Goal: Transaction & Acquisition: Purchase product/service

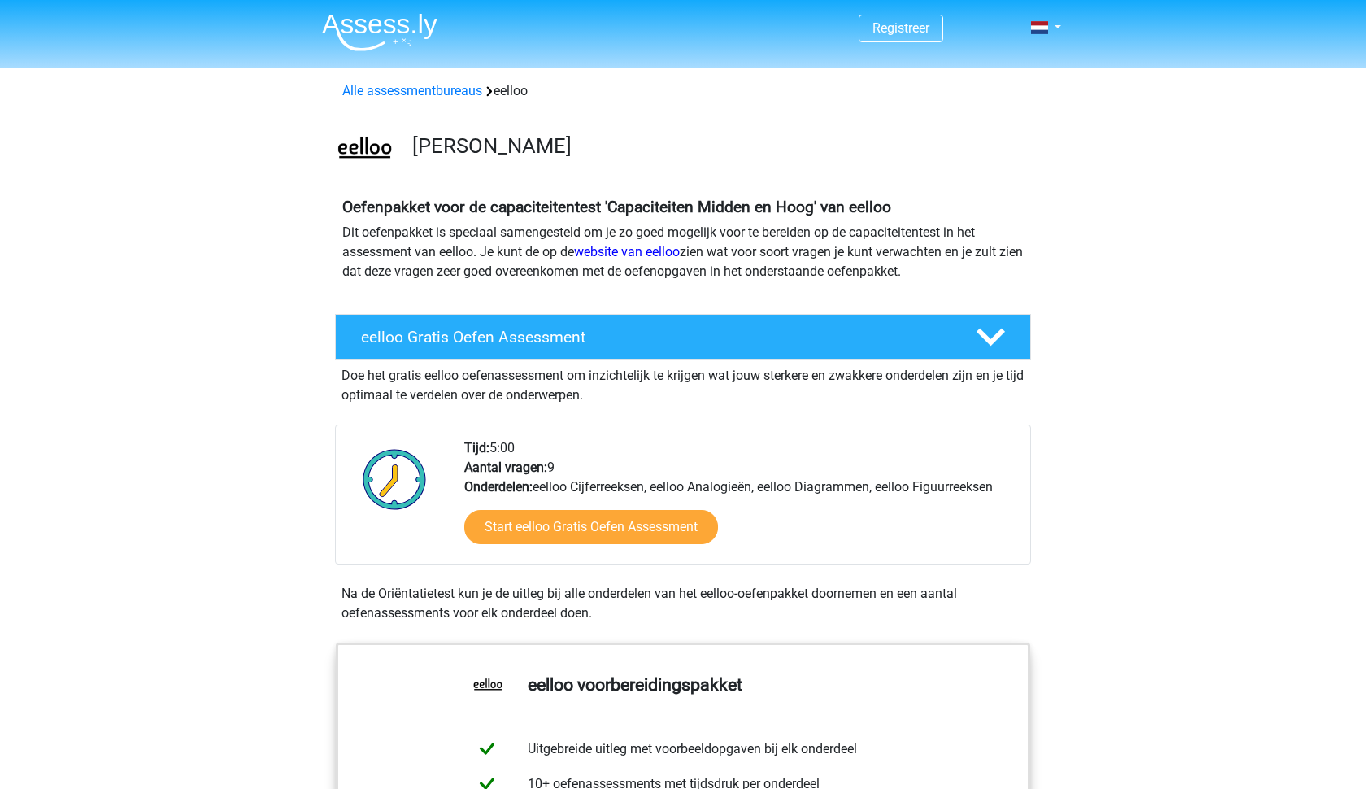
scroll to position [67, 0]
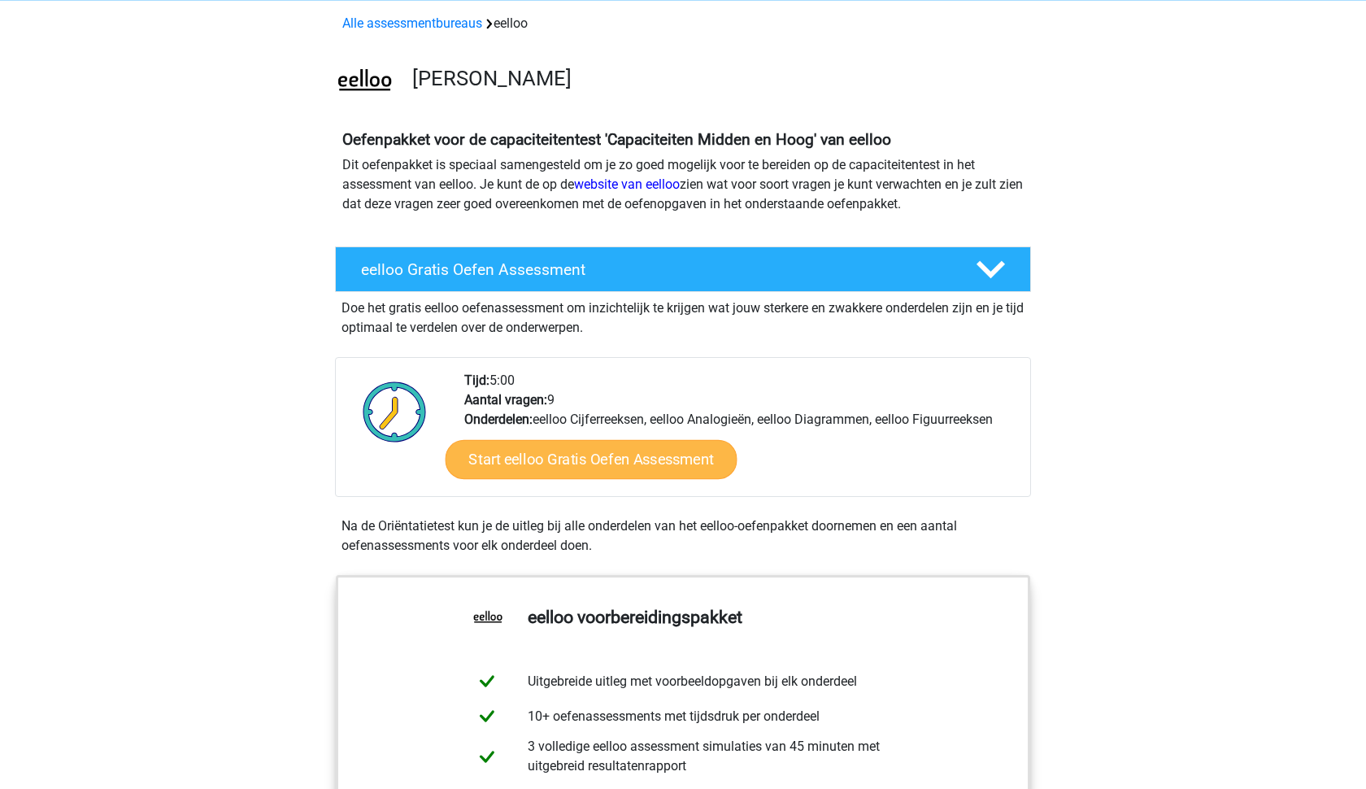
click at [545, 464] on link "Start eelloo Gratis Oefen Assessment" at bounding box center [591, 459] width 292 height 39
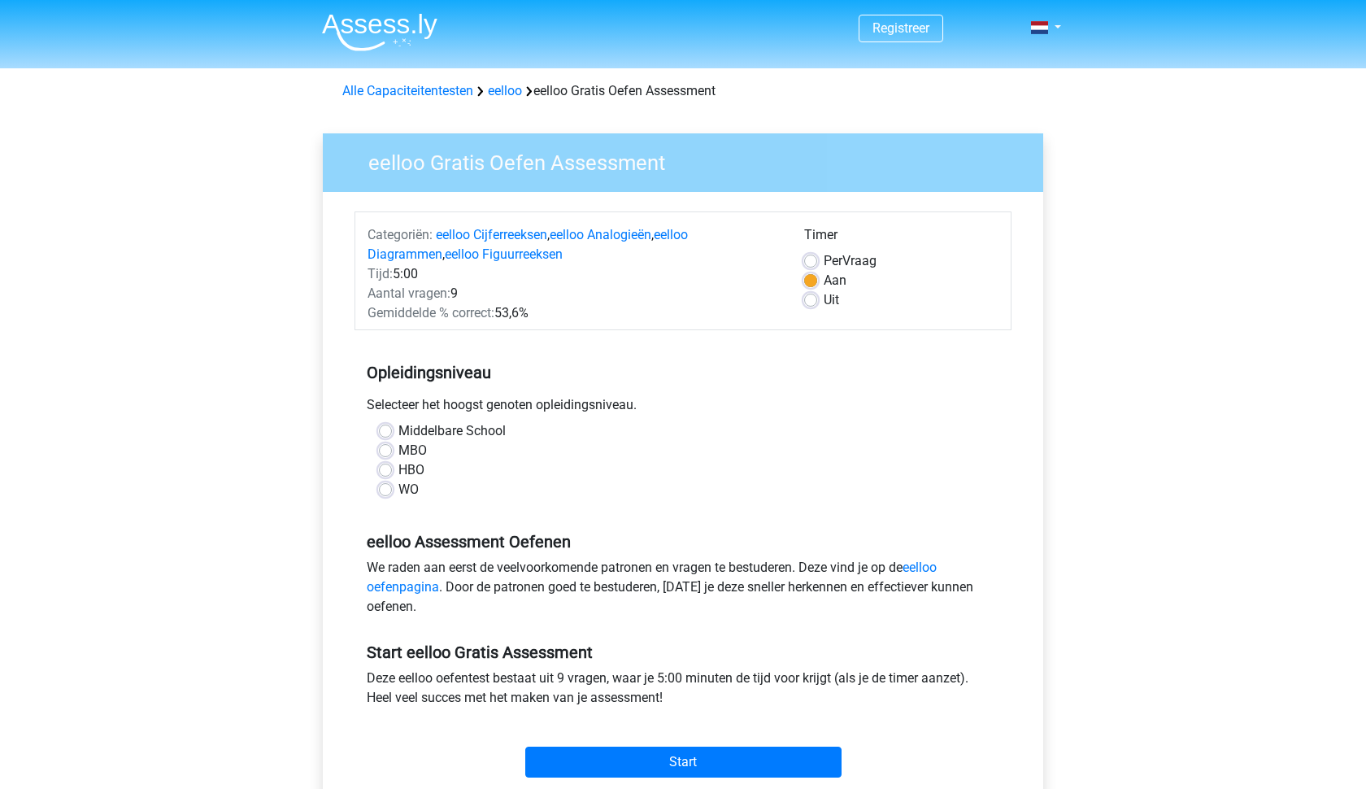
click at [398, 472] on label "HBO" at bounding box center [411, 470] width 26 height 20
click at [391, 472] on input "HBO" at bounding box center [385, 468] width 13 height 16
radio input "true"
click at [658, 771] on input "Start" at bounding box center [683, 761] width 316 height 31
click at [397, 424] on div "Middelbare School" at bounding box center [683, 431] width 608 height 20
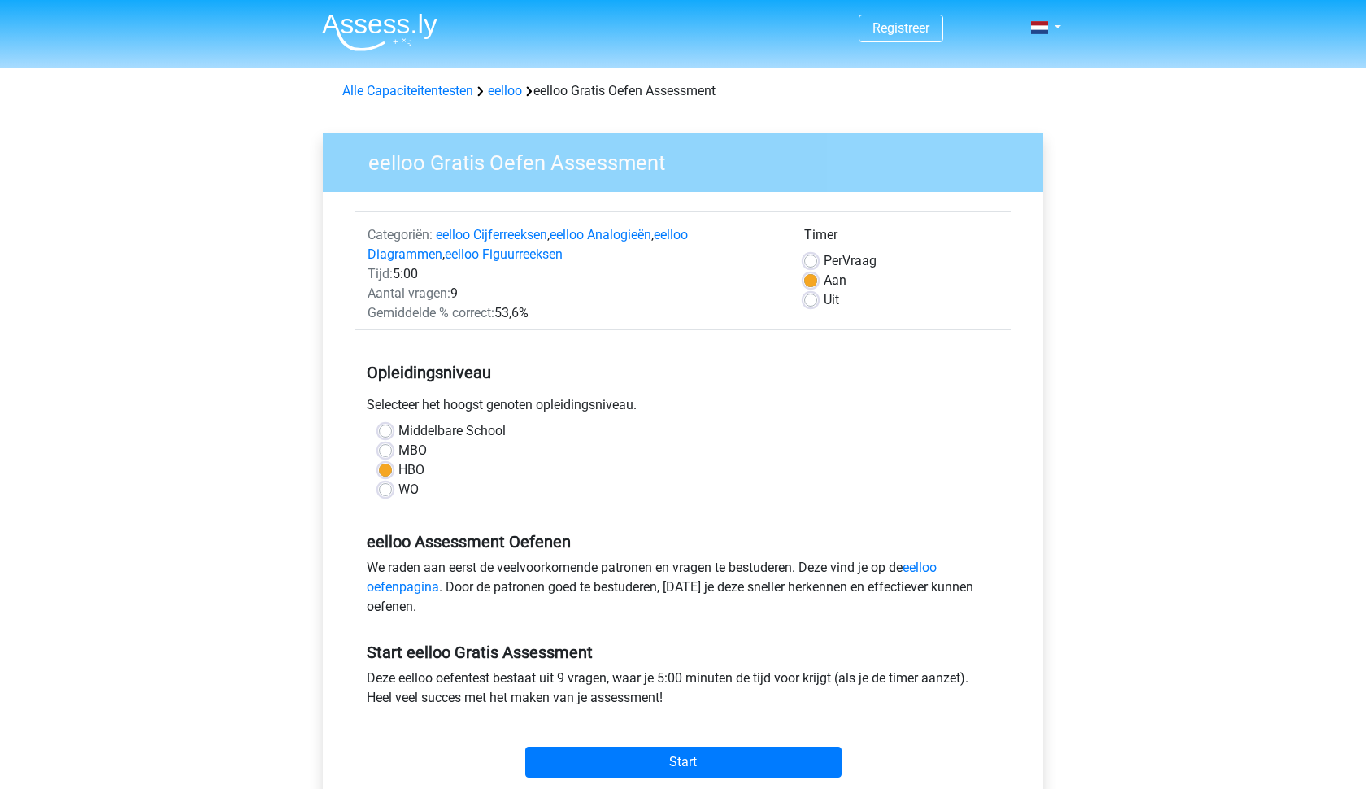
click at [388, 440] on div "Middelbare School" at bounding box center [683, 431] width 608 height 20
click at [398, 435] on label "Middelbare School" at bounding box center [451, 431] width 107 height 20
click at [386, 435] on input "Middelbare School" at bounding box center [385, 429] width 13 height 16
radio input "true"
click at [665, 764] on input "Start" at bounding box center [683, 761] width 316 height 31
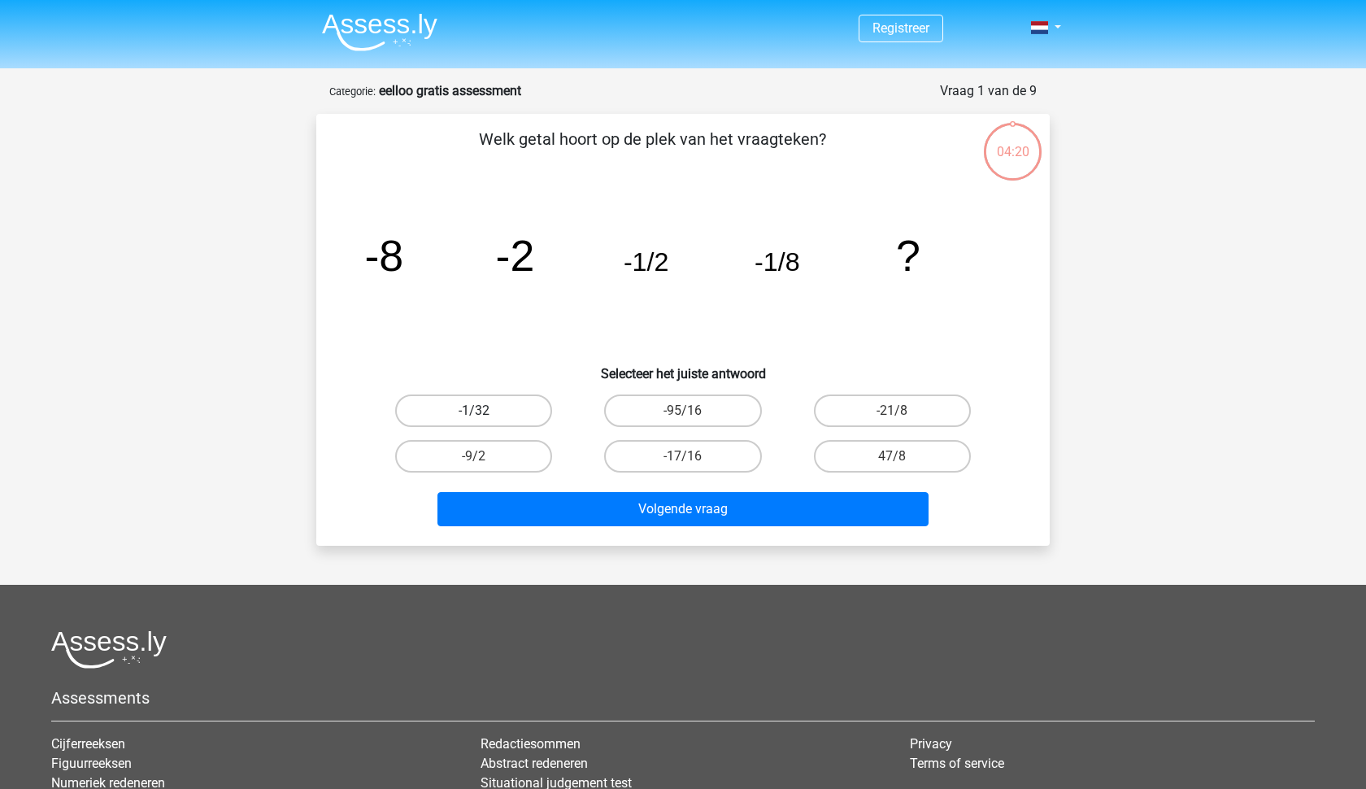
click at [437, 400] on label "-1/32" at bounding box center [473, 410] width 157 height 33
click at [474, 411] on input "-1/32" at bounding box center [479, 416] width 11 height 11
radio input "true"
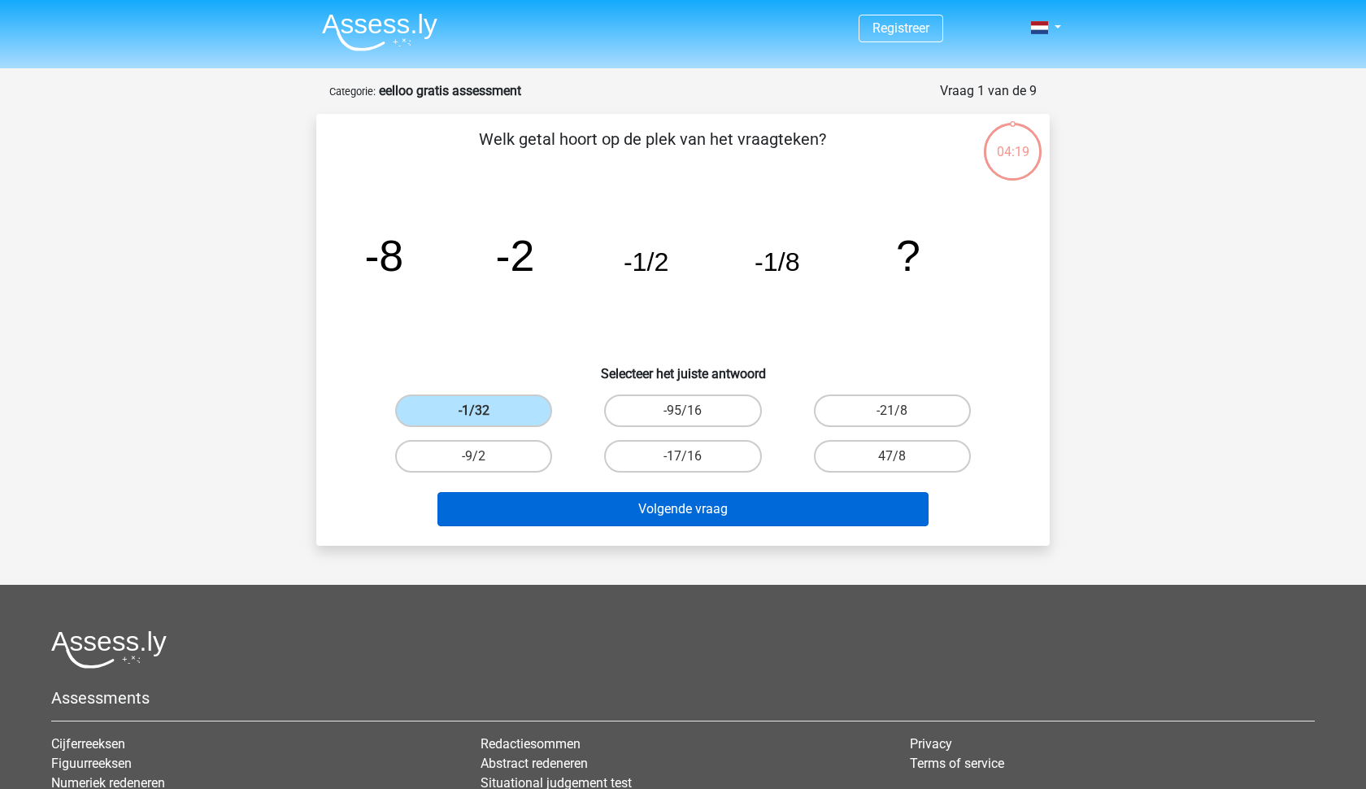
click at [689, 524] on button "Volgende vraag" at bounding box center [683, 509] width 492 height 34
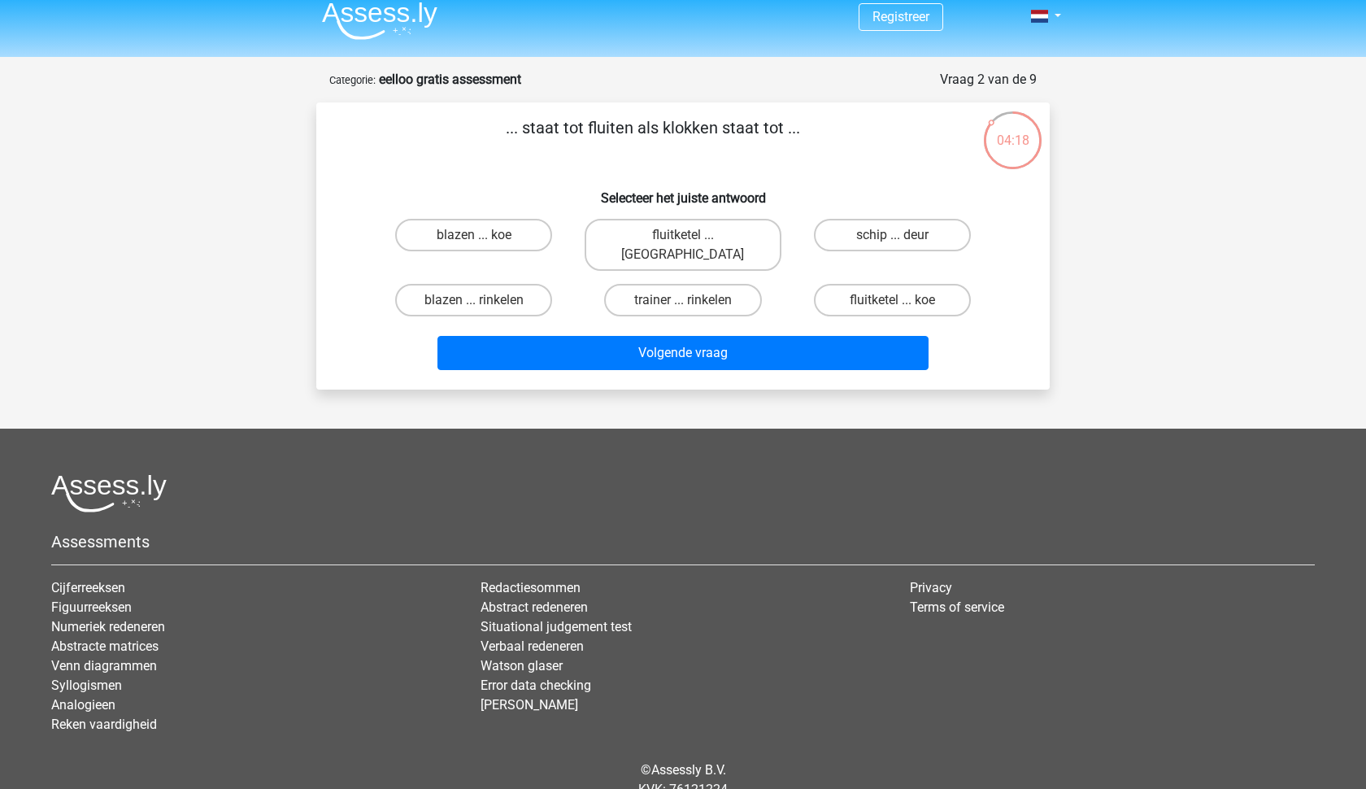
scroll to position [7, 0]
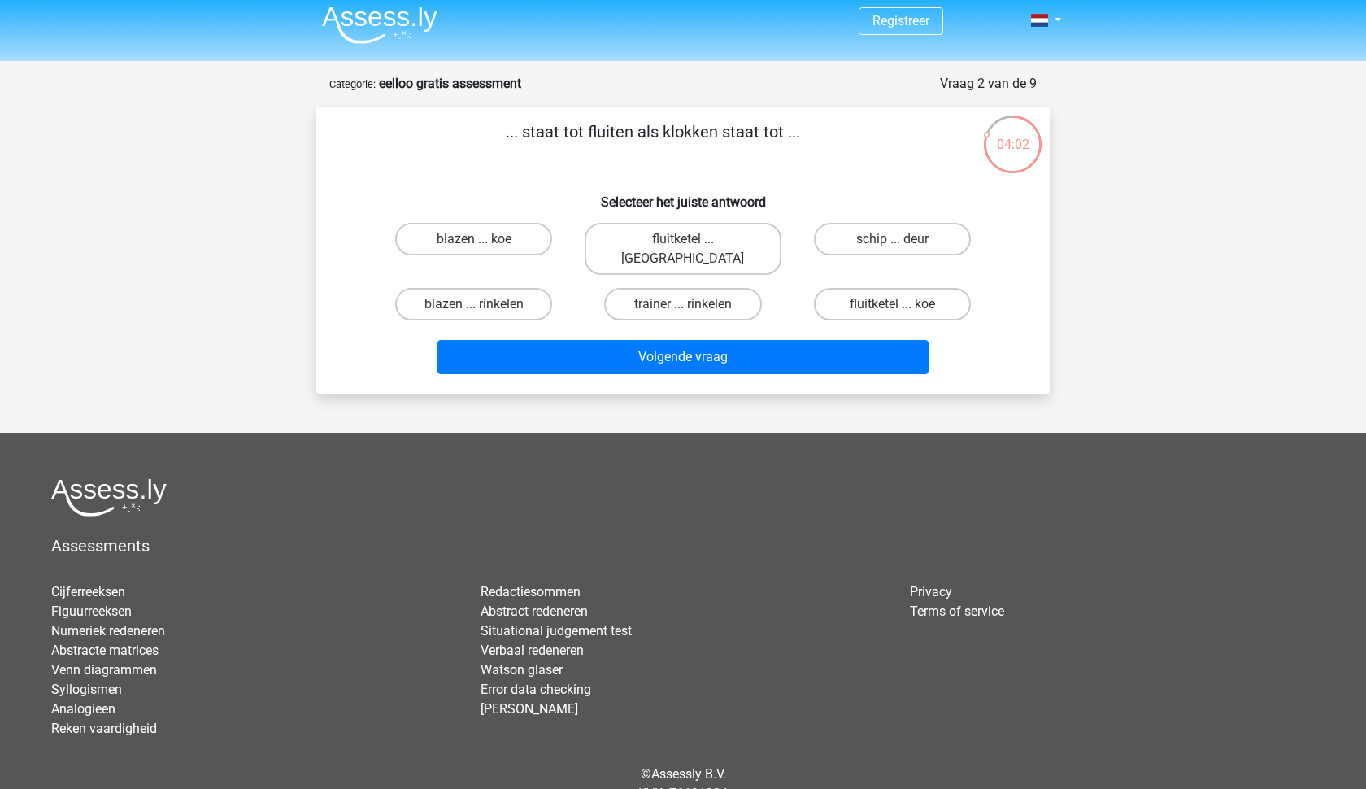
click at [684, 244] on input "fluitketel ... luiden" at bounding box center [688, 244] width 11 height 11
radio input "true"
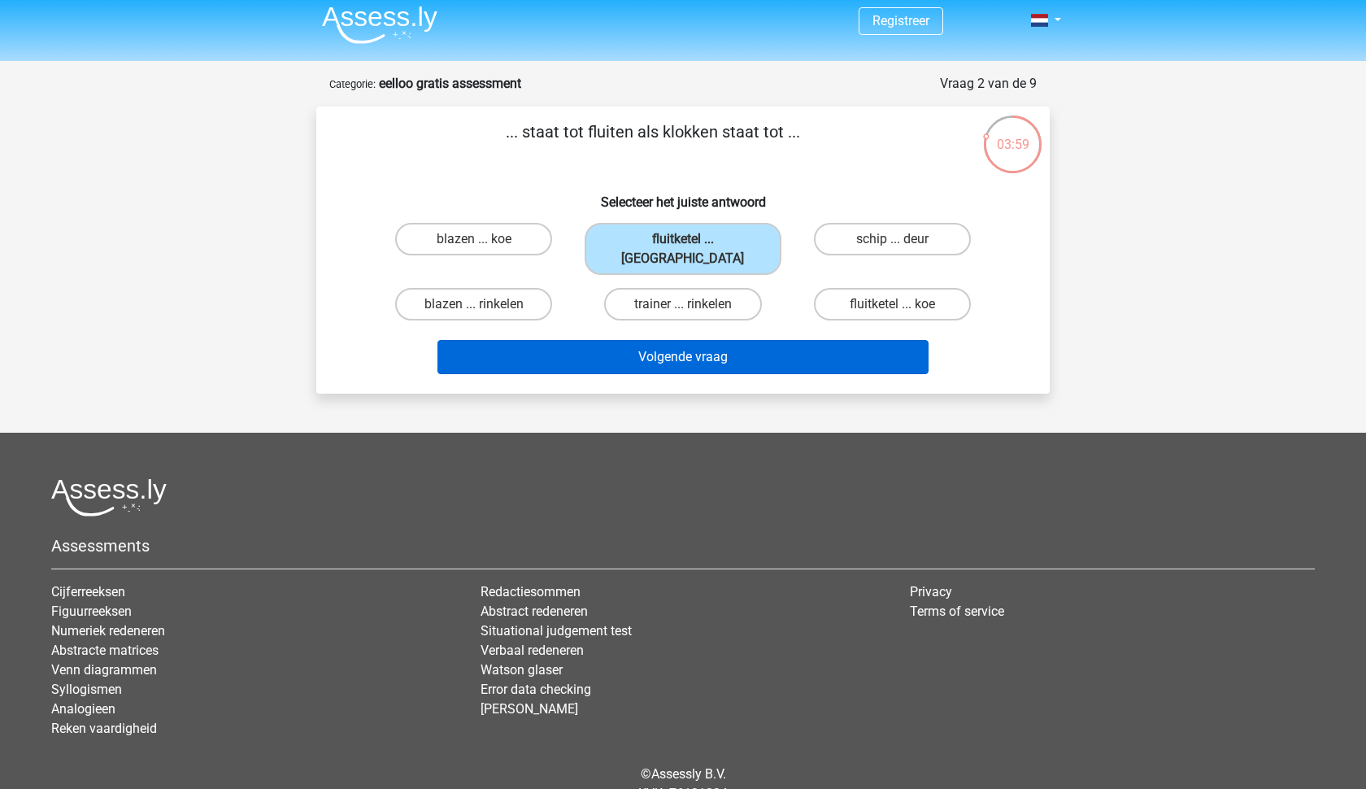
click at [665, 350] on button "Volgende vraag" at bounding box center [683, 357] width 492 height 34
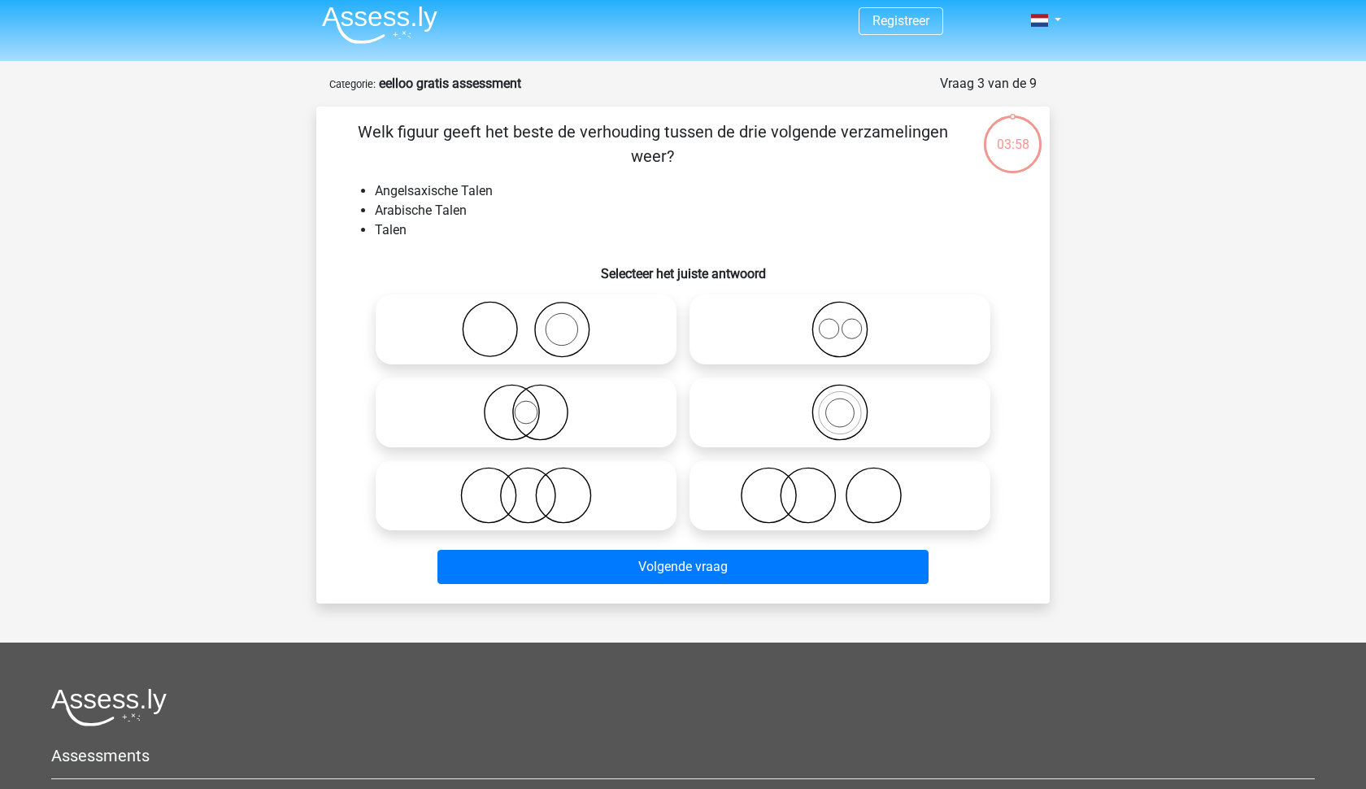
scroll to position [81, 0]
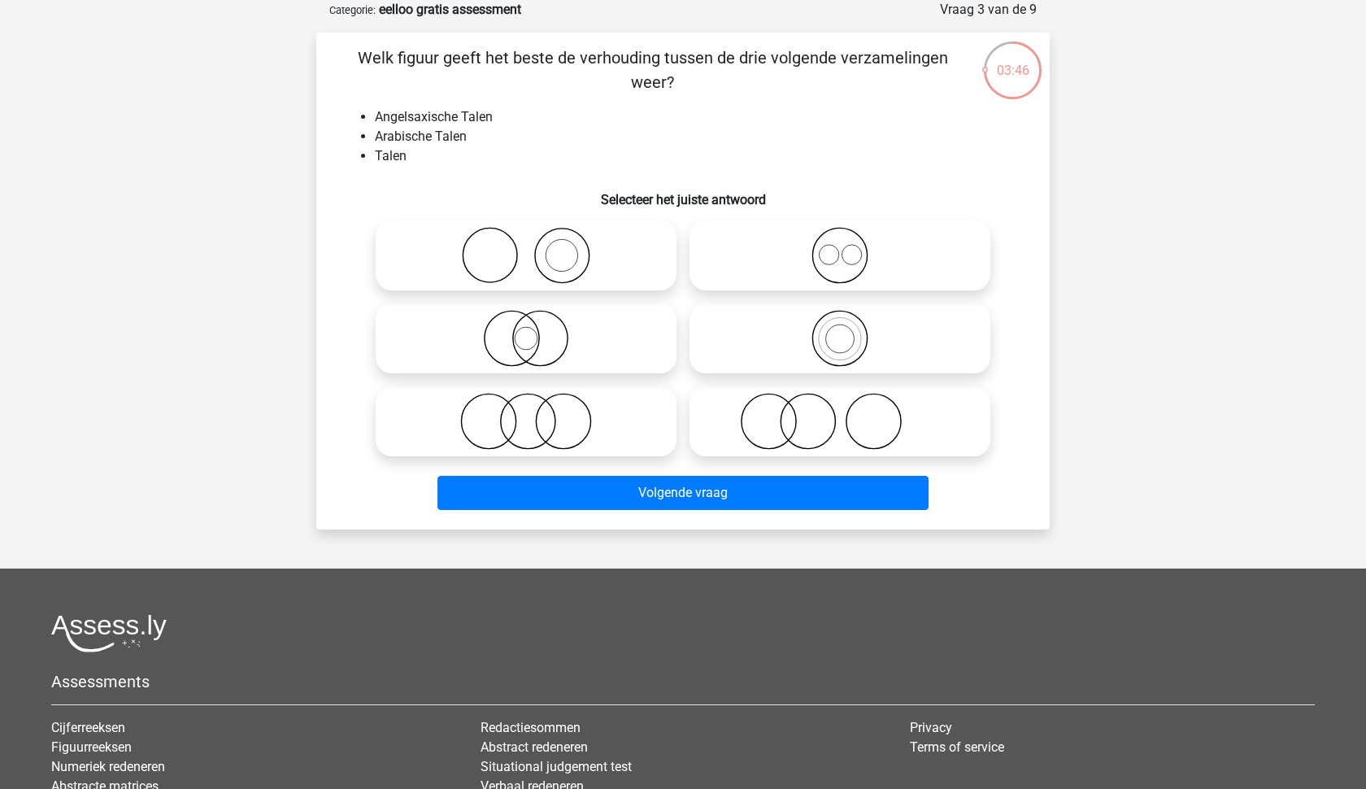
click at [867, 246] on icon at bounding box center [840, 255] width 288 height 57
click at [850, 246] on input "radio" at bounding box center [845, 242] width 11 height 11
radio input "true"
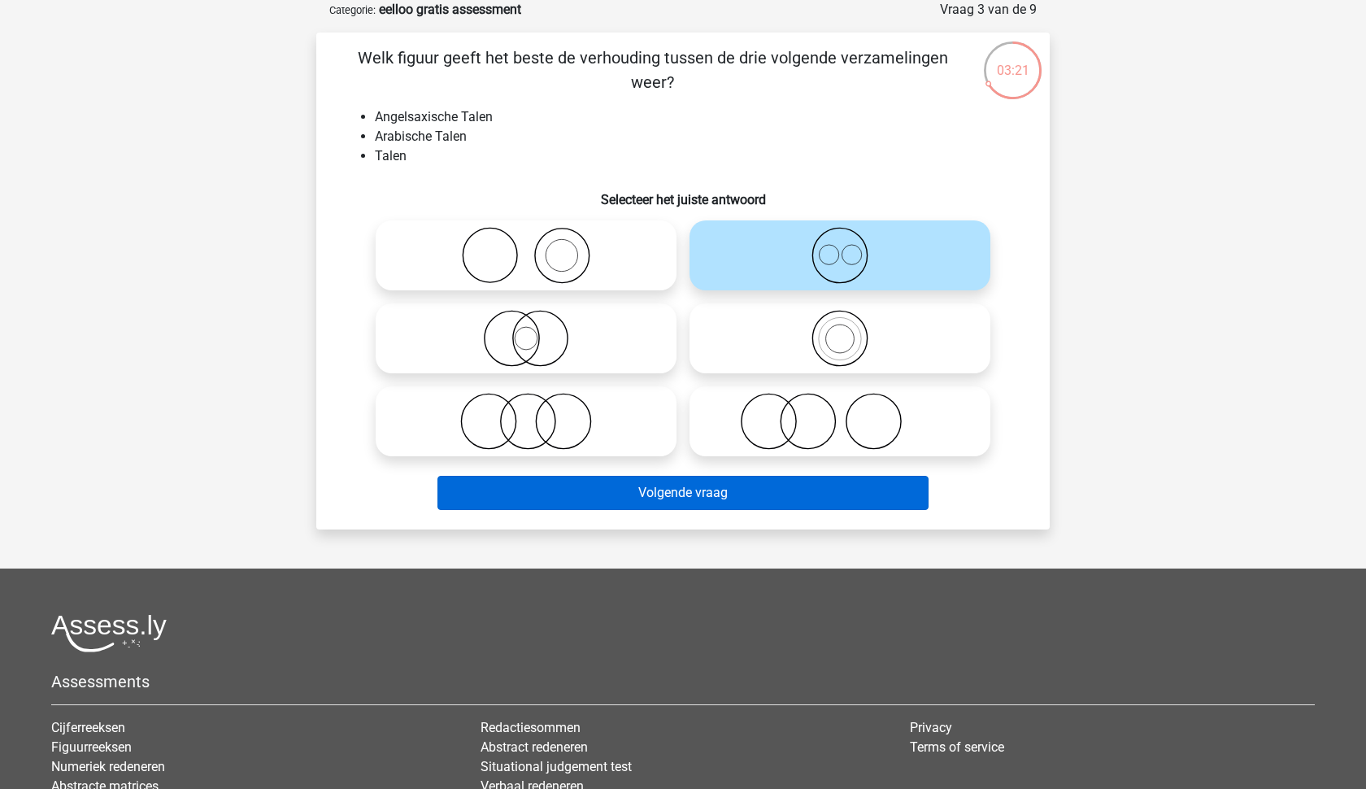
click at [750, 488] on button "Volgende vraag" at bounding box center [683, 493] width 492 height 34
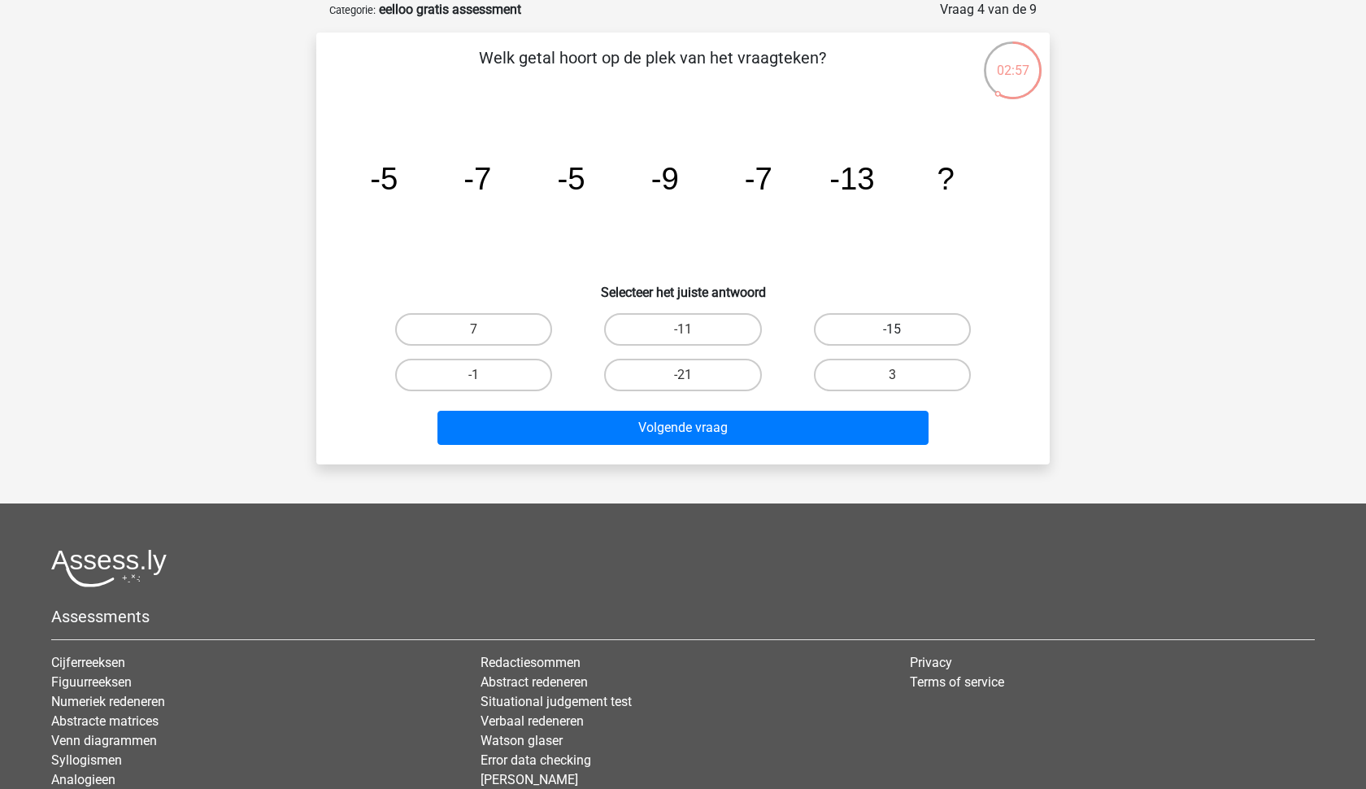
click at [937, 332] on label "-15" at bounding box center [892, 329] width 157 height 33
click at [902, 332] on input "-15" at bounding box center [897, 334] width 11 height 11
radio input "true"
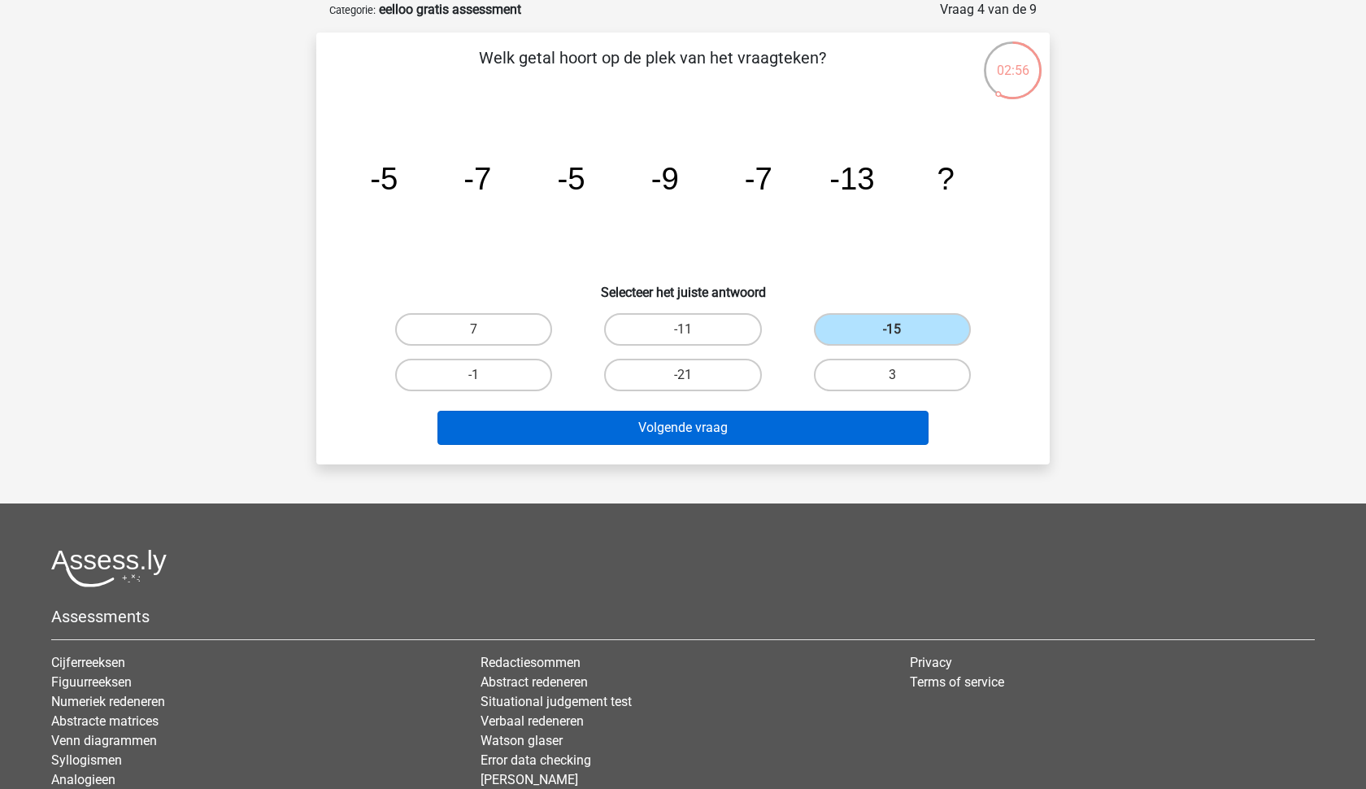
click at [760, 432] on button "Volgende vraag" at bounding box center [683, 428] width 492 height 34
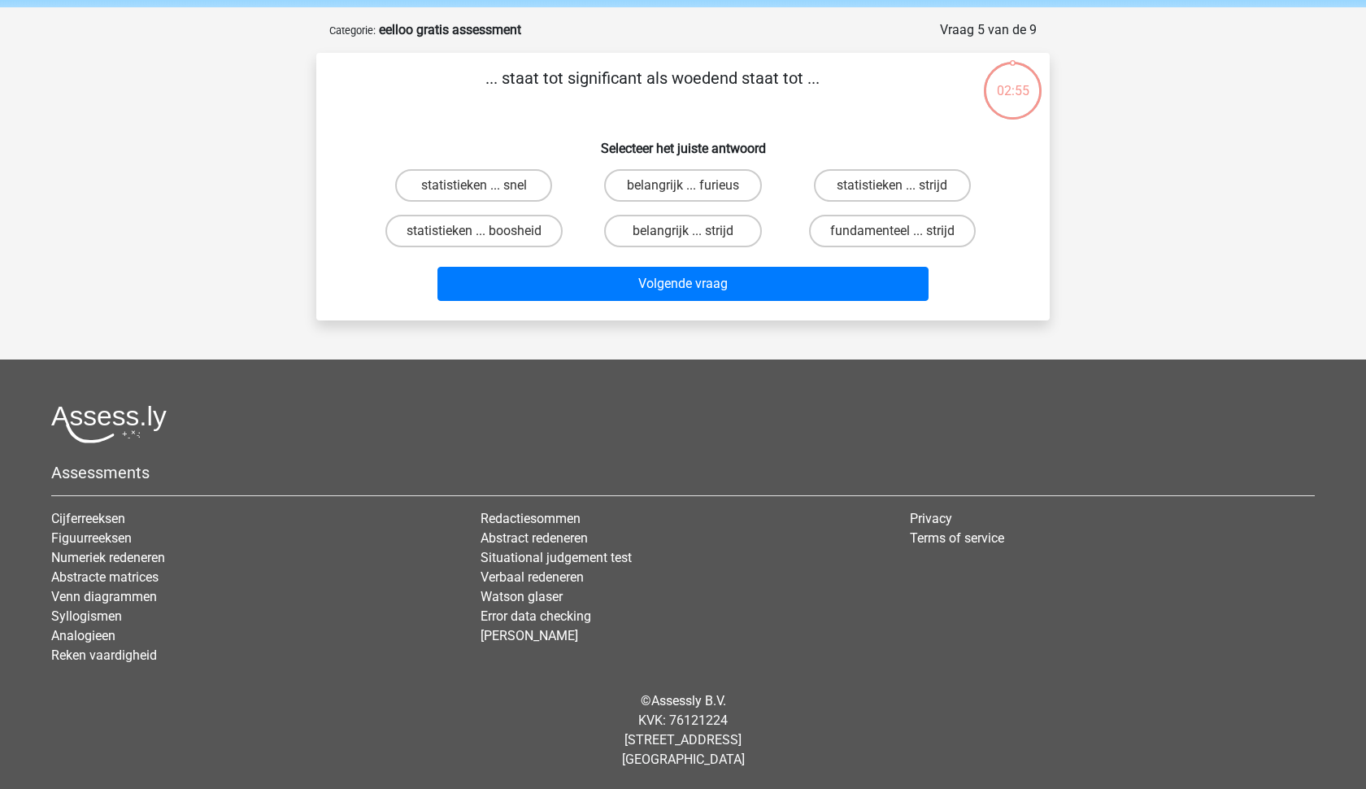
scroll to position [61, 0]
click at [683, 193] on input "belangrijk ... furieus" at bounding box center [688, 190] width 11 height 11
radio input "true"
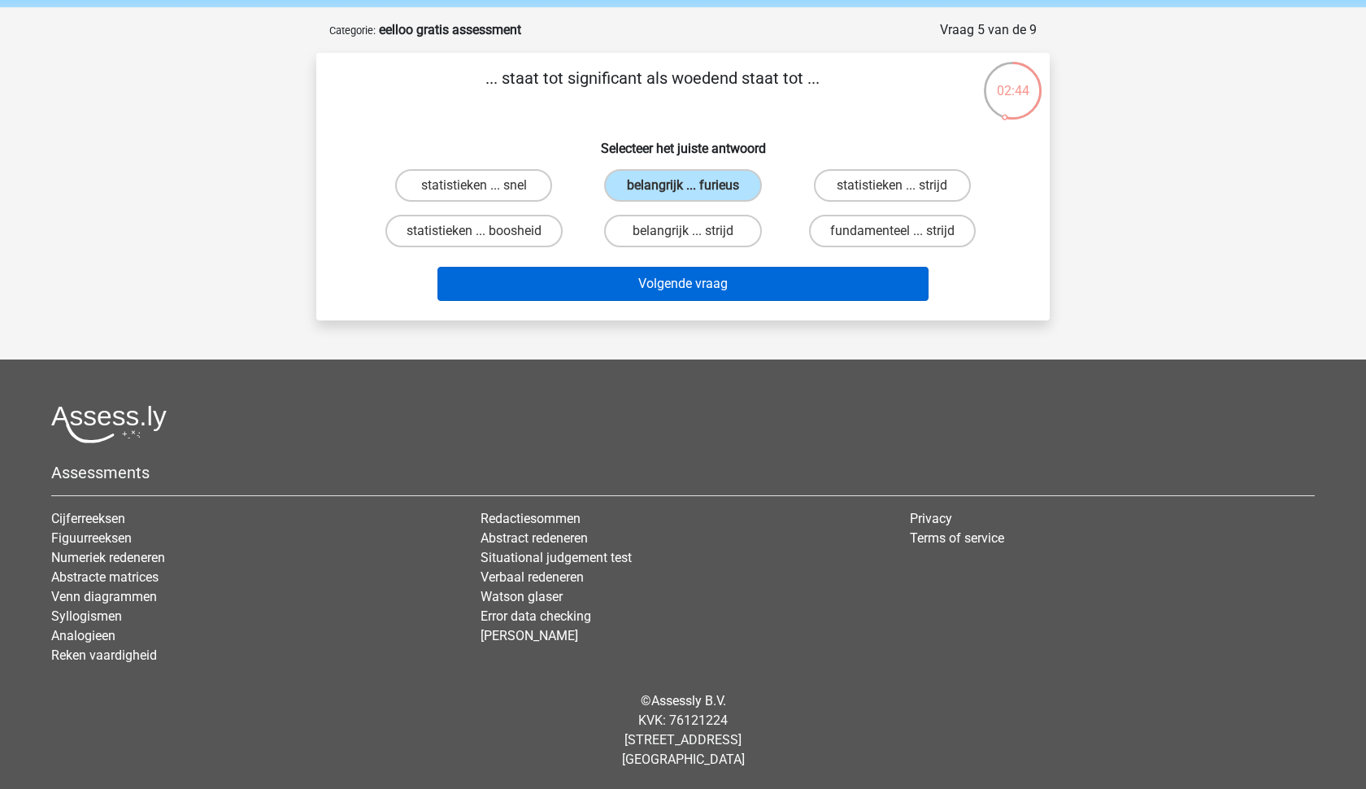
click at [702, 285] on button "Volgende vraag" at bounding box center [683, 284] width 492 height 34
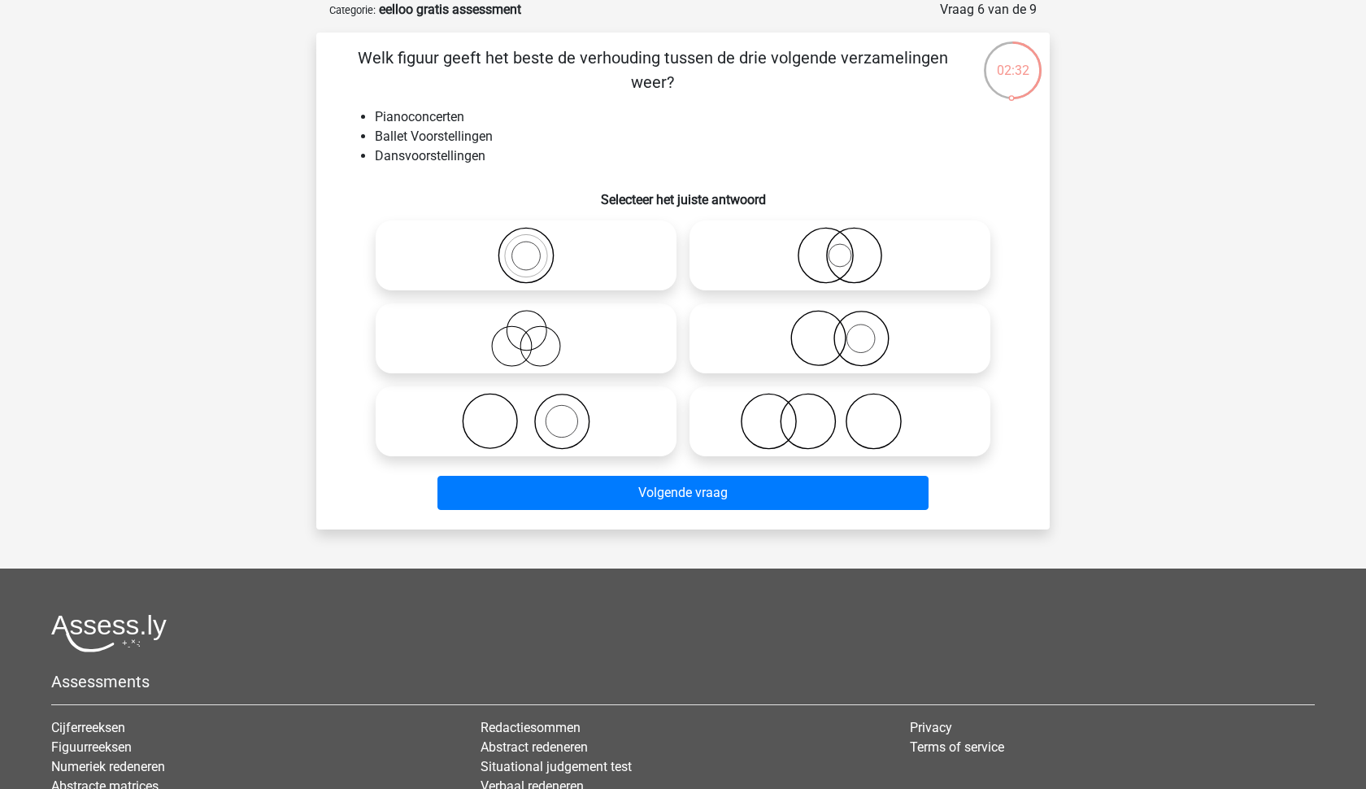
click at [535, 326] on input "radio" at bounding box center [531, 324] width 11 height 11
radio input "true"
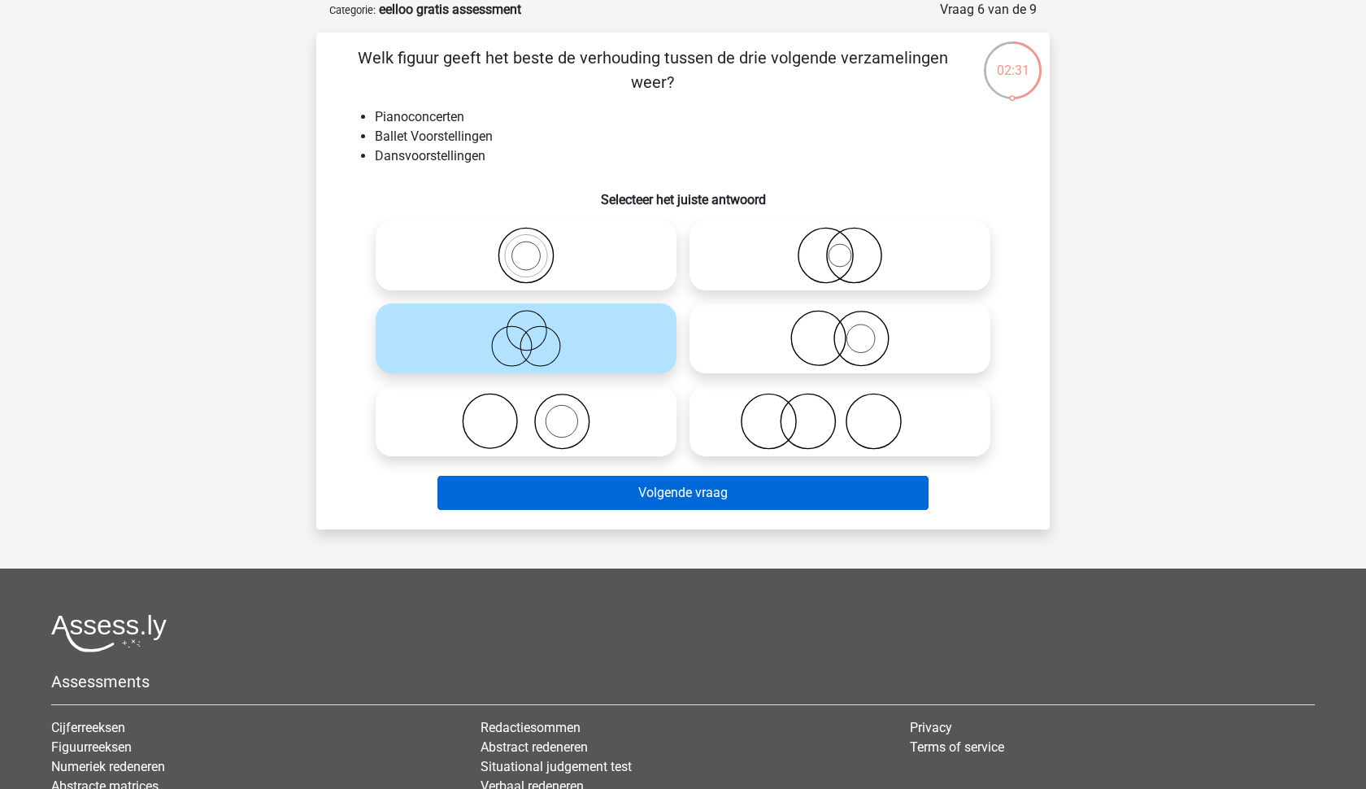
click at [737, 496] on button "Volgende vraag" at bounding box center [683, 493] width 492 height 34
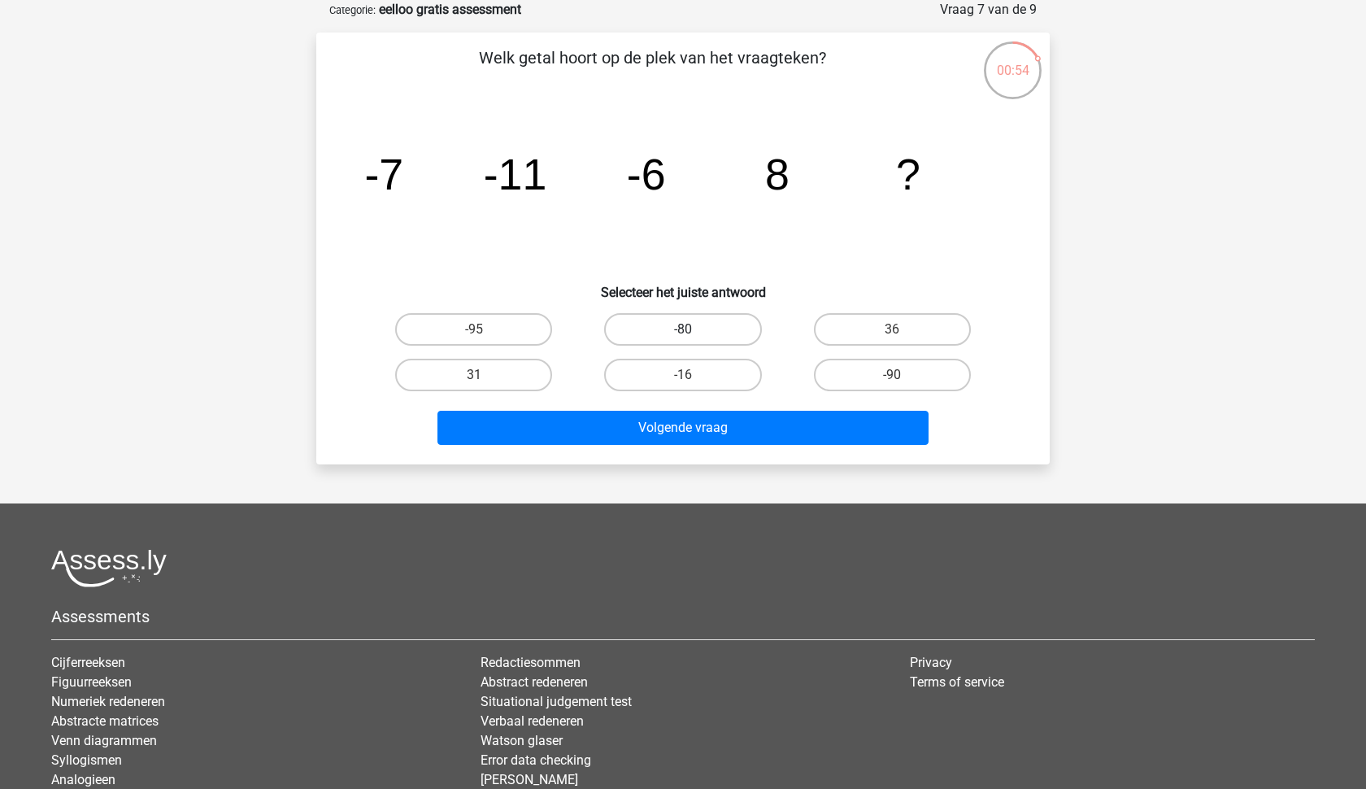
click at [693, 332] on label "-80" at bounding box center [682, 329] width 157 height 33
click at [693, 332] on input "-80" at bounding box center [688, 334] width 11 height 11
radio input "true"
click at [689, 453] on div "Welk getal hoort op de plek van het vraagteken? image/svg+xml -7 -11 -6 8 ? Sel…" at bounding box center [682, 249] width 733 height 432
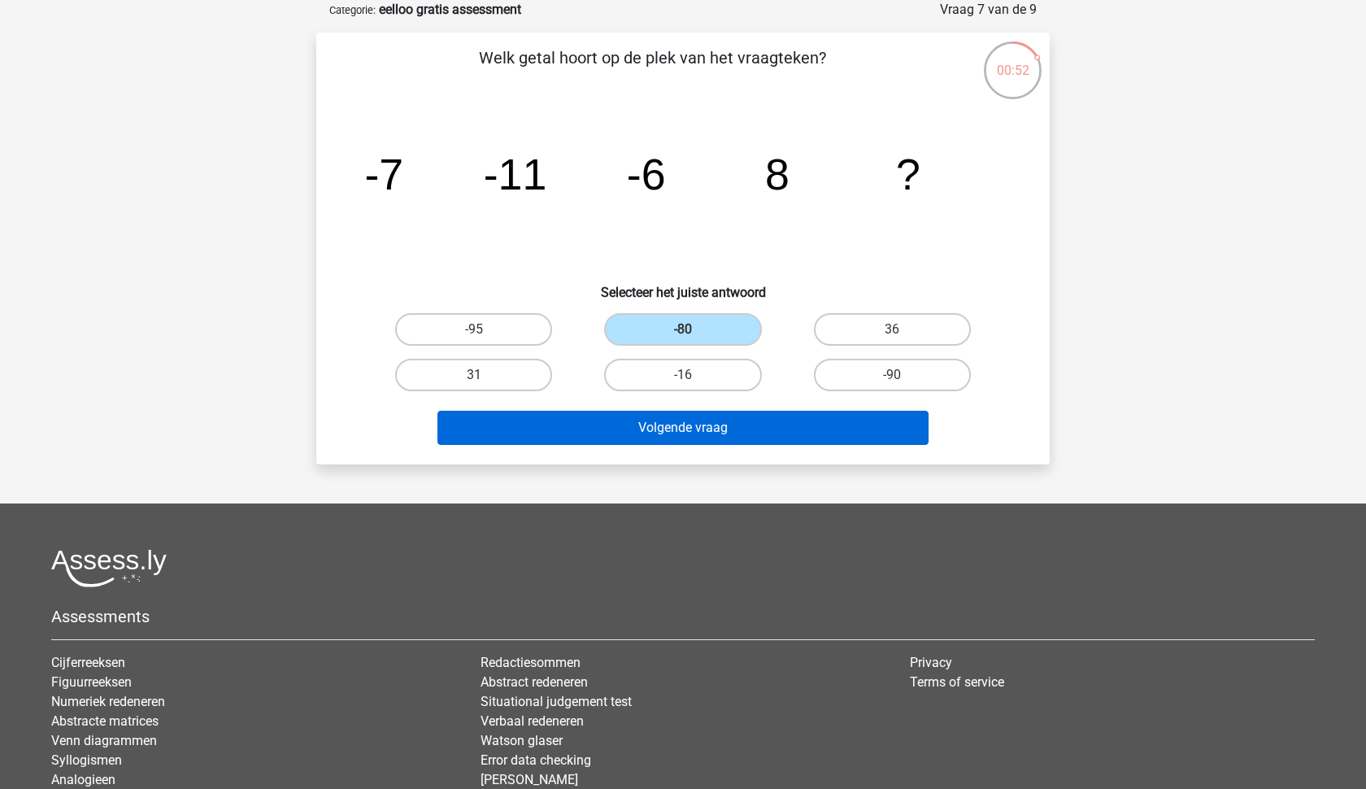
click at [689, 435] on button "Volgende vraag" at bounding box center [683, 428] width 492 height 34
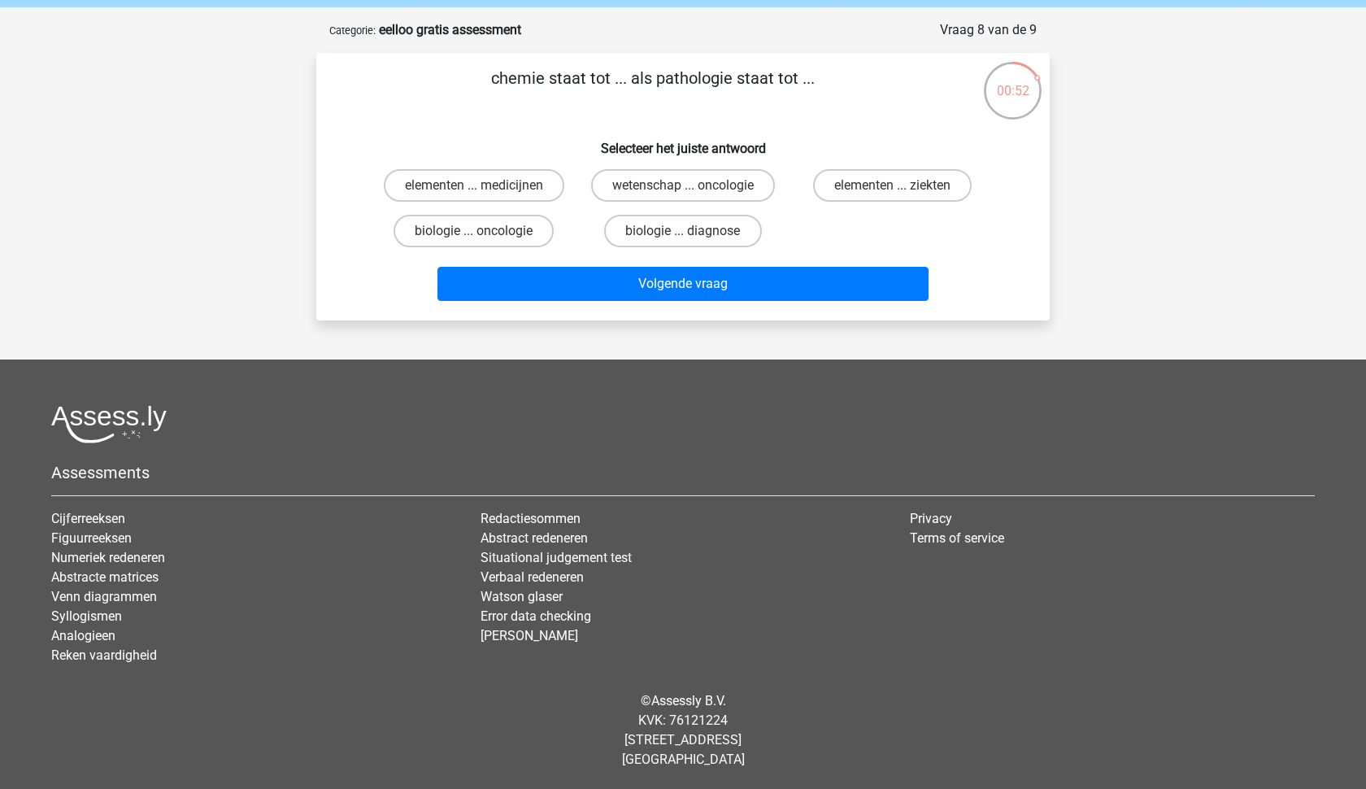
scroll to position [61, 0]
click at [663, 181] on label "wetenschap ... oncologie" at bounding box center [683, 185] width 184 height 33
click at [683, 185] on input "wetenschap ... oncologie" at bounding box center [688, 190] width 11 height 11
radio input "true"
click at [888, 193] on label "elementen ... ziekten" at bounding box center [892, 185] width 159 height 33
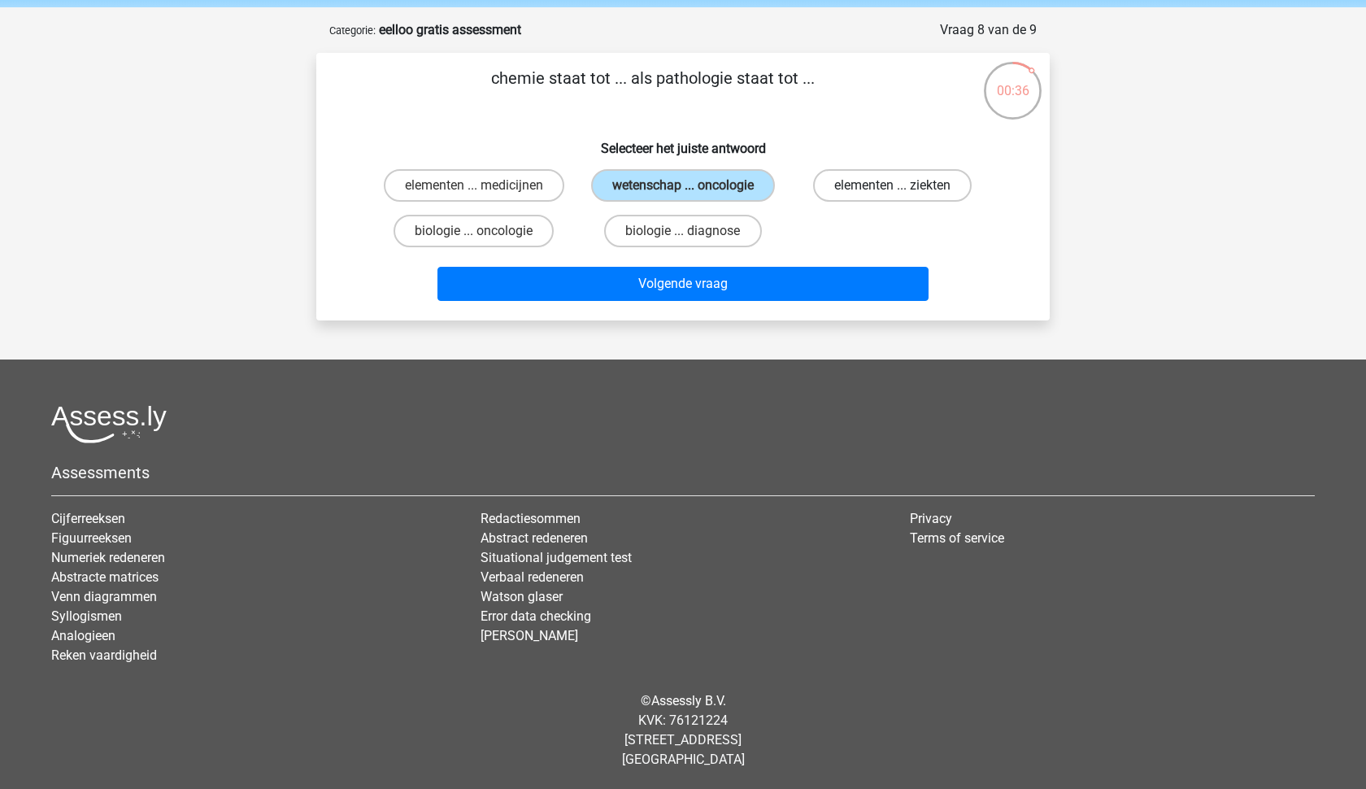
click at [892, 193] on input "elementen ... ziekten" at bounding box center [897, 190] width 11 height 11
radio input "true"
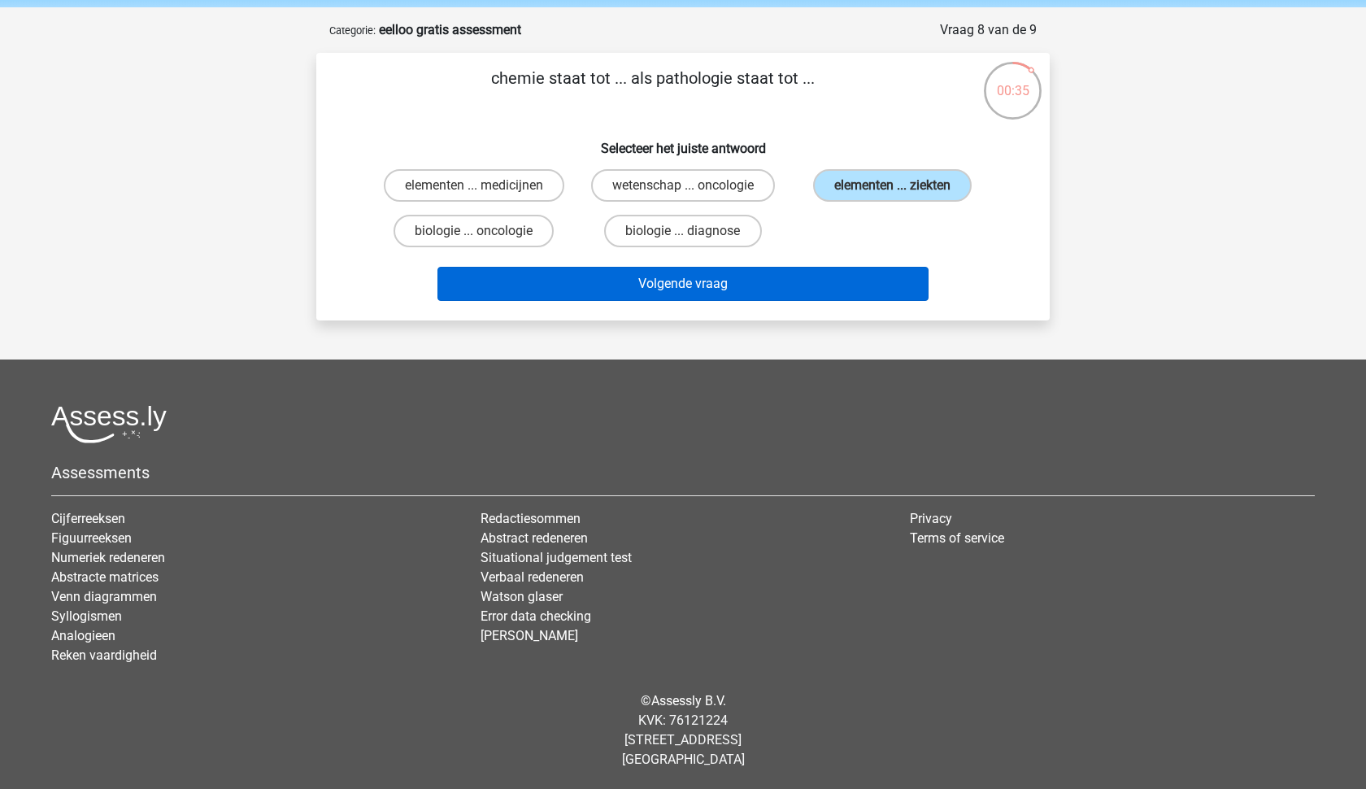
click at [766, 286] on button "Volgende vraag" at bounding box center [683, 284] width 492 height 34
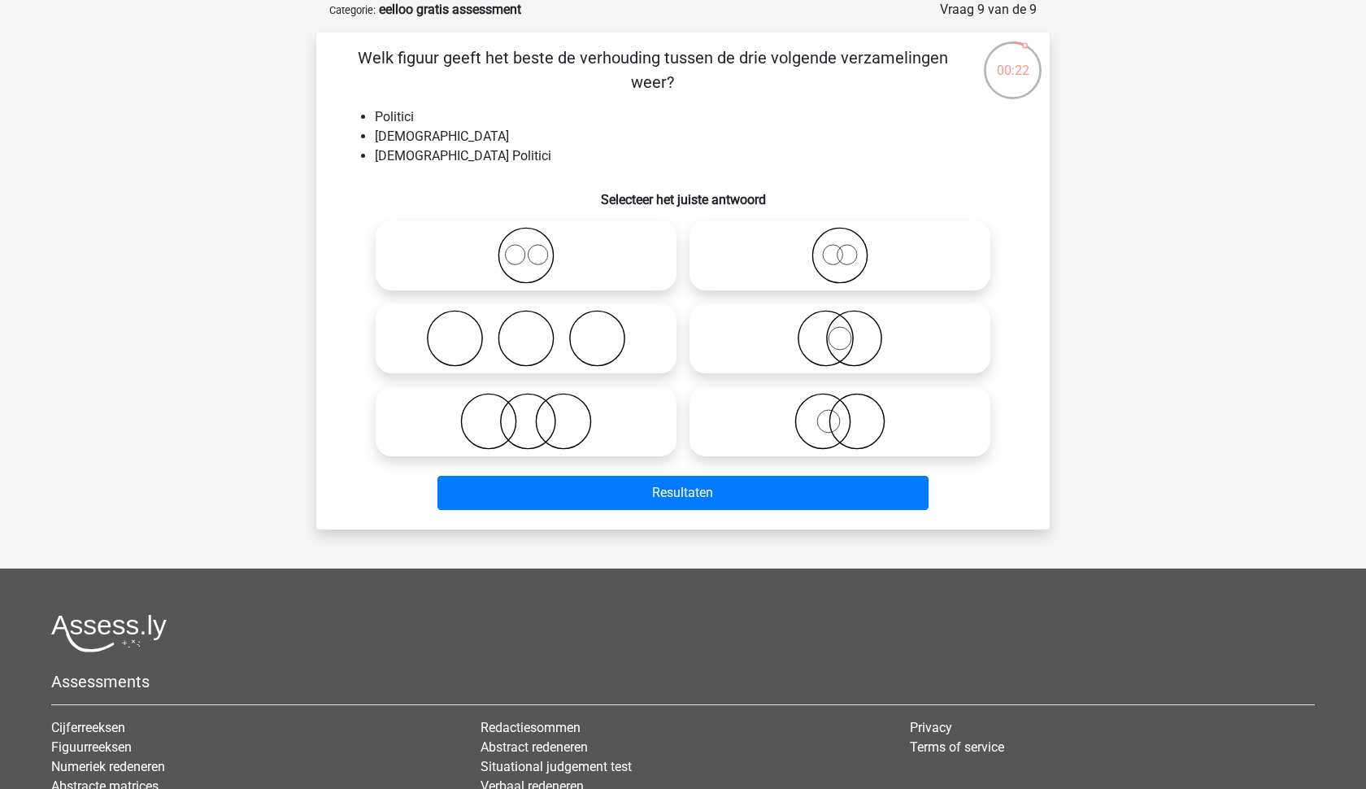
click at [531, 413] on icon at bounding box center [526, 421] width 288 height 57
click at [531, 413] on input "radio" at bounding box center [531, 407] width 11 height 11
radio input "true"
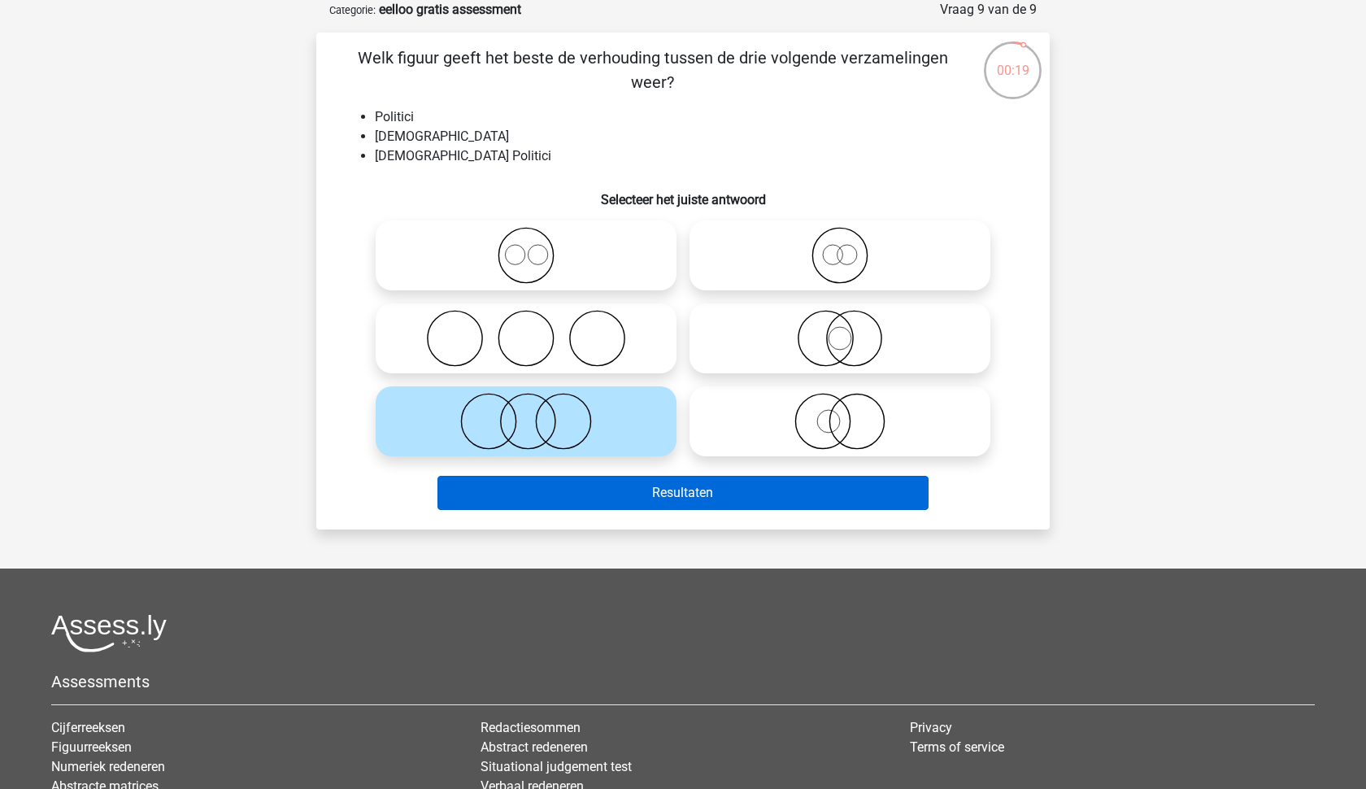
click at [664, 493] on button "Resultaten" at bounding box center [683, 493] width 492 height 34
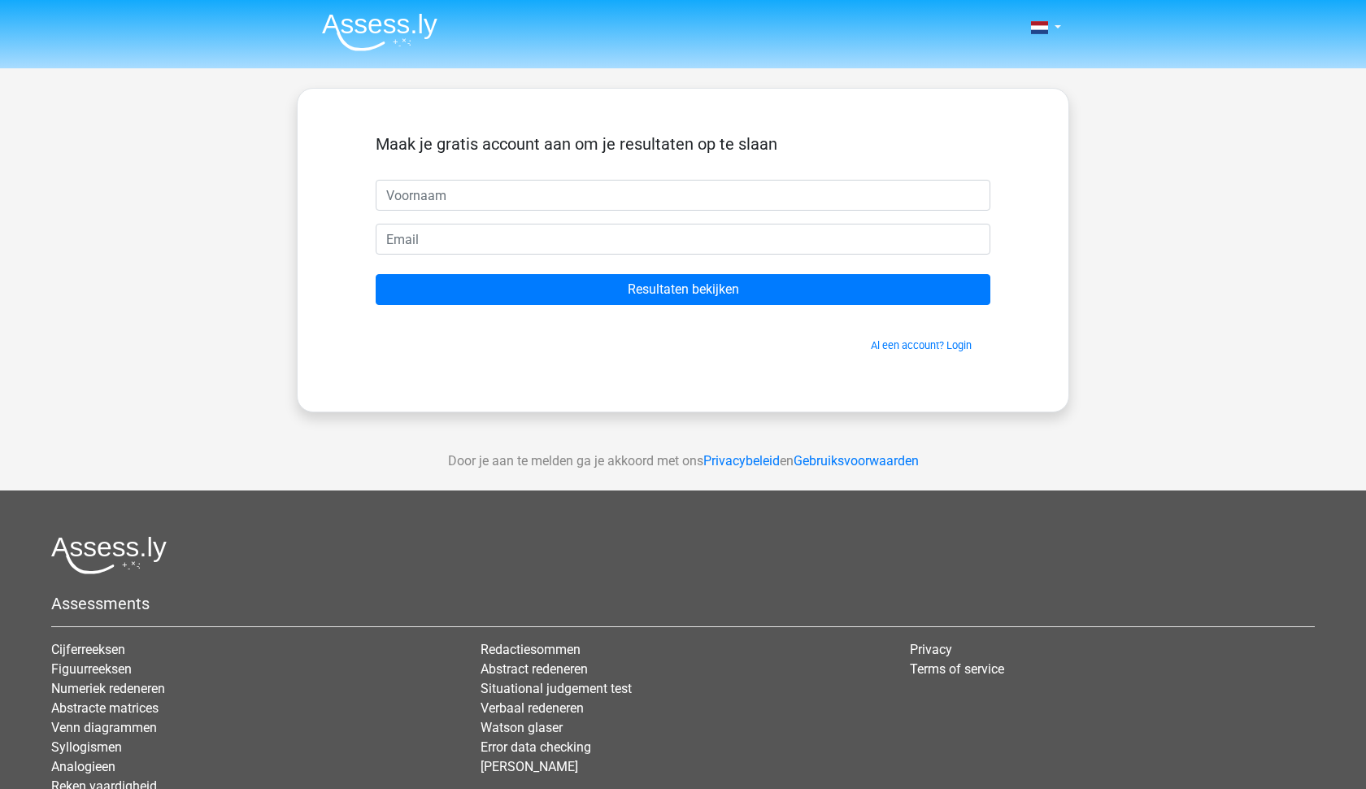
click at [888, 209] on input "text" at bounding box center [683, 195] width 615 height 31
drag, startPoint x: 614, startPoint y: 216, endPoint x: 585, endPoint y: 202, distance: 31.6
click at [585, 202] on form "Maak je gratis account aan om je resultaten op te slaan [EMAIL_ADDRESS]com Resu…" at bounding box center [683, 243] width 615 height 219
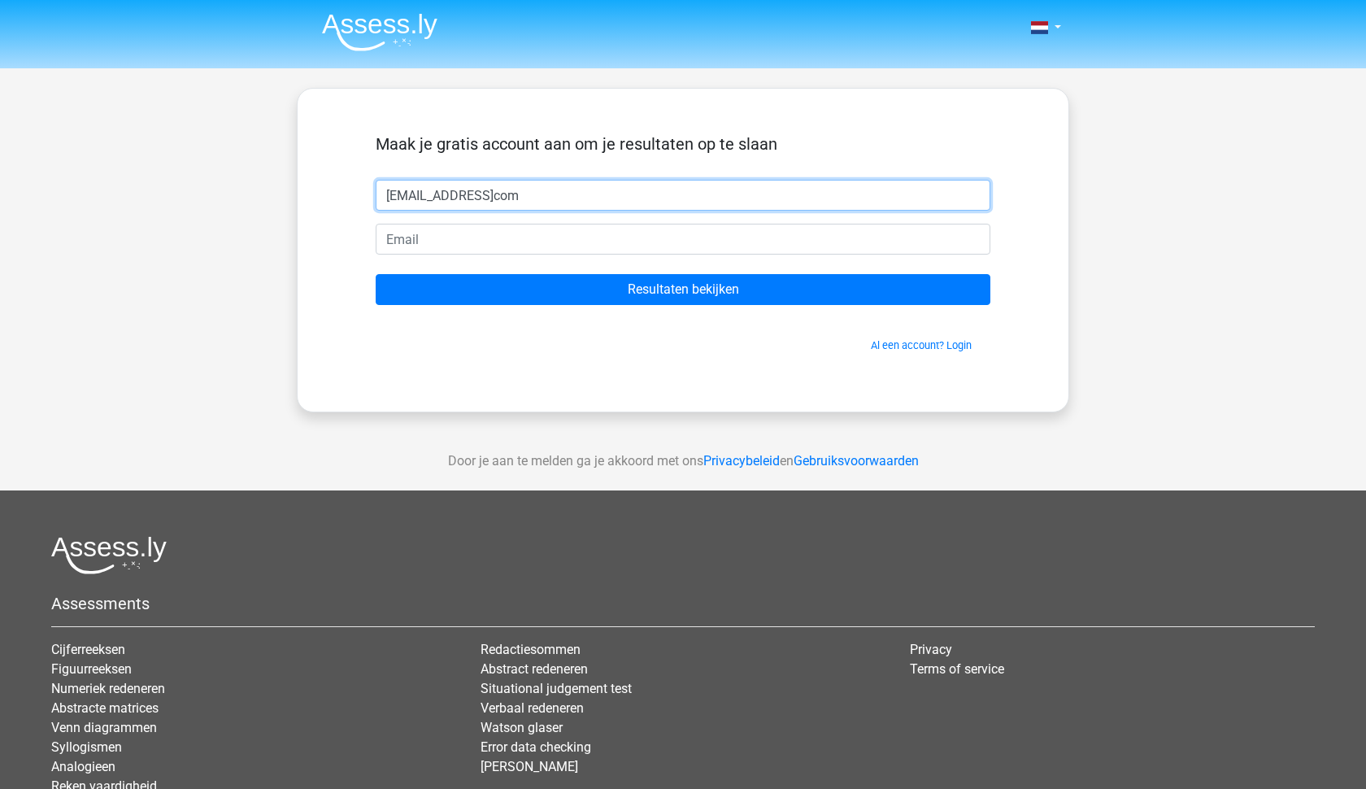
drag, startPoint x: 560, startPoint y: 195, endPoint x: 357, endPoint y: 204, distance: 203.4
click at [357, 204] on div "Maak je gratis account aan om je resultaten op te slaan e.n.elbers@gmailcom Res…" at bounding box center [683, 250] width 693 height 245
type input "e"
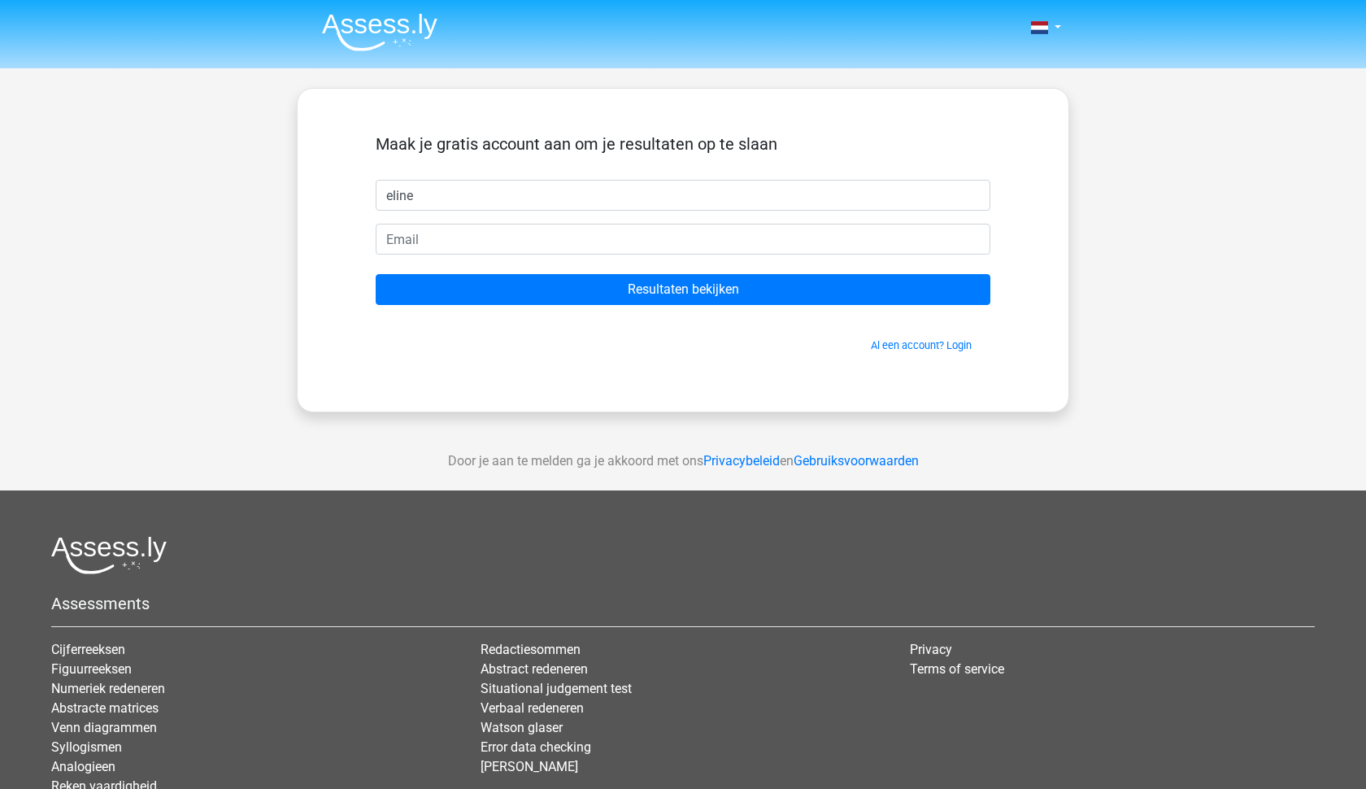
type input "eline"
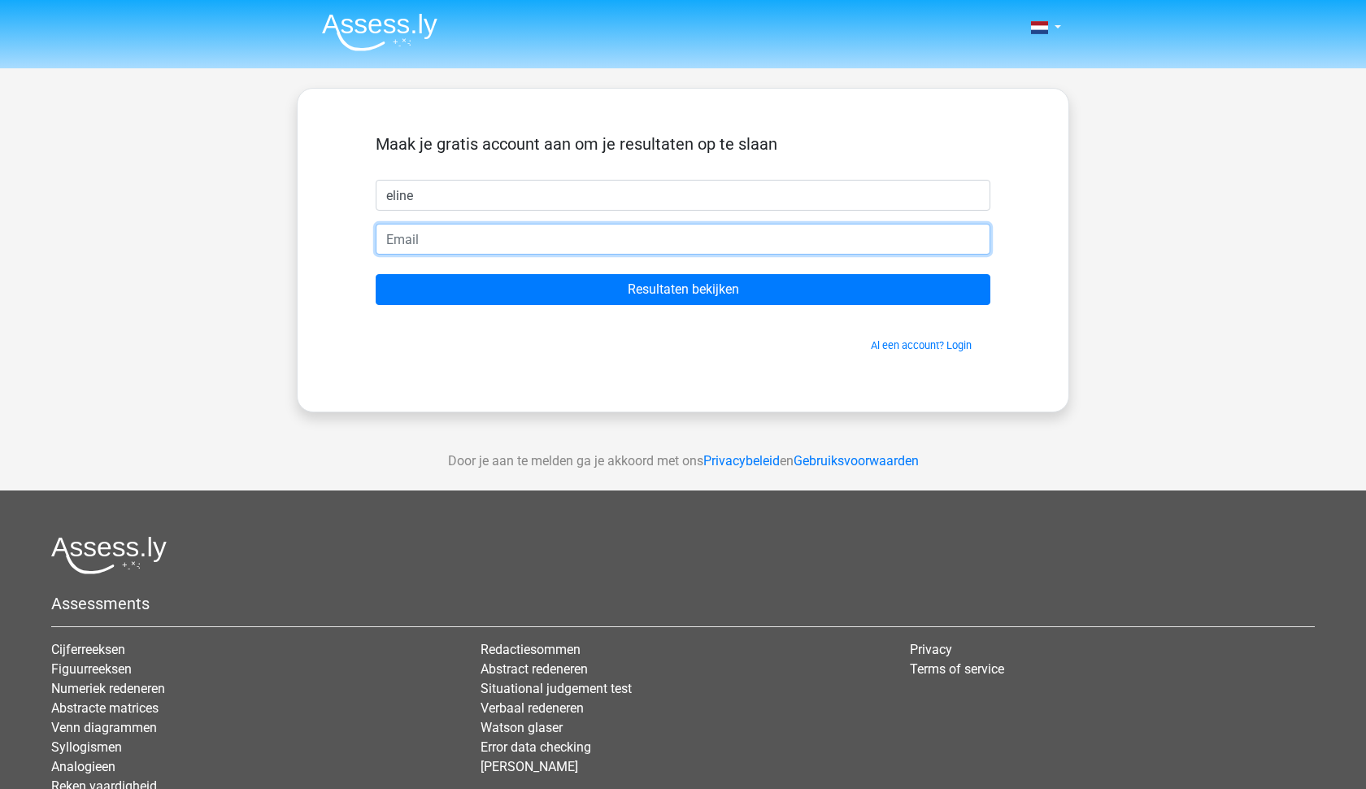
click at [483, 232] on input "email" at bounding box center [683, 239] width 615 height 31
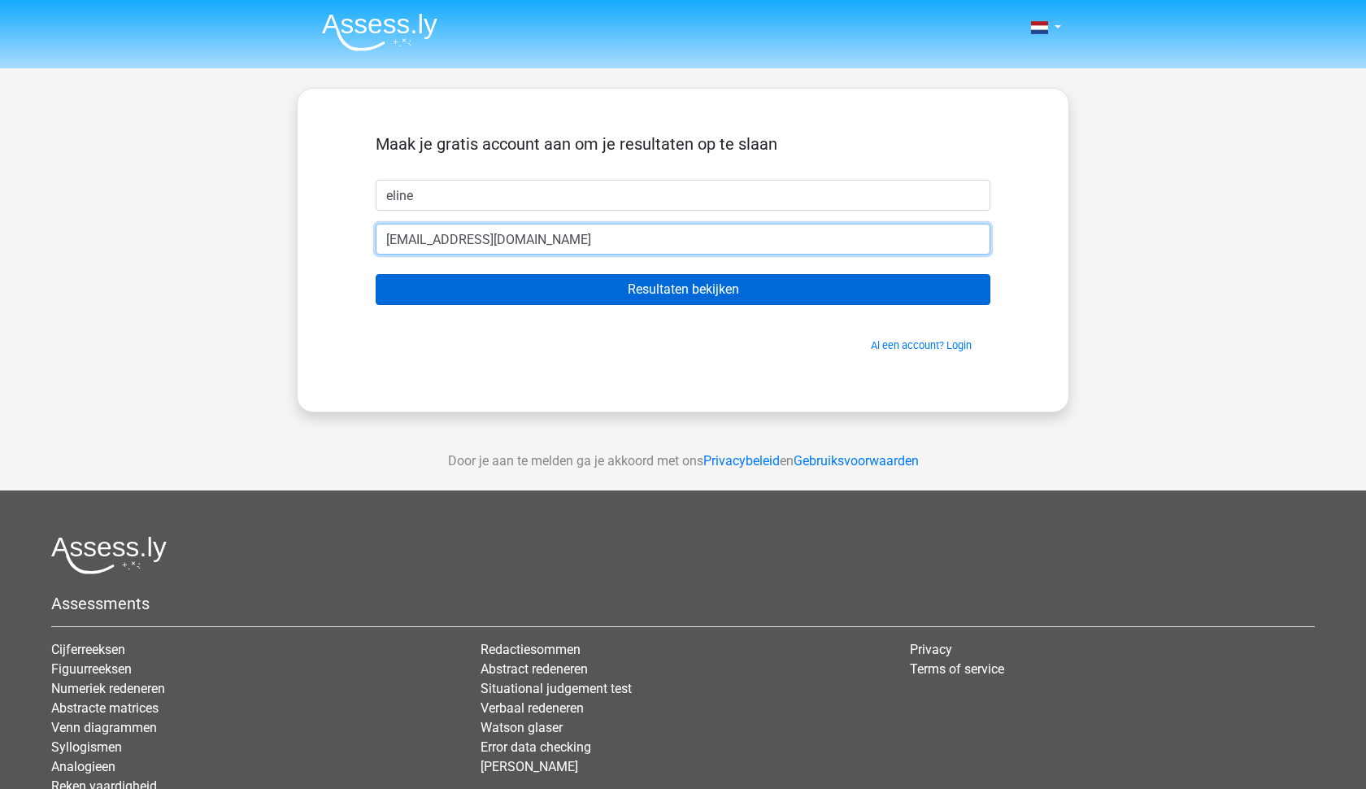
type input "[EMAIL_ADDRESS][DOMAIN_NAME]"
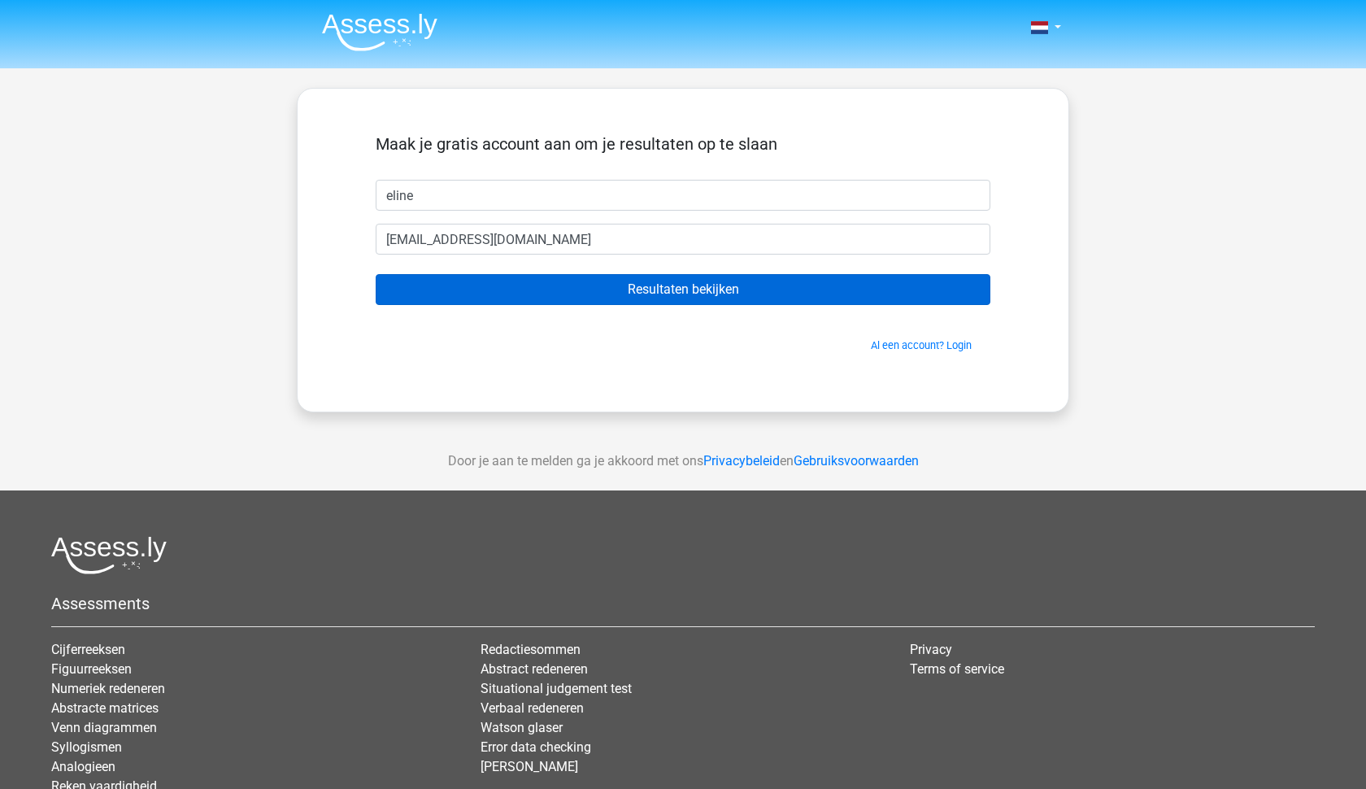
click at [589, 283] on input "Resultaten bekijken" at bounding box center [683, 289] width 615 height 31
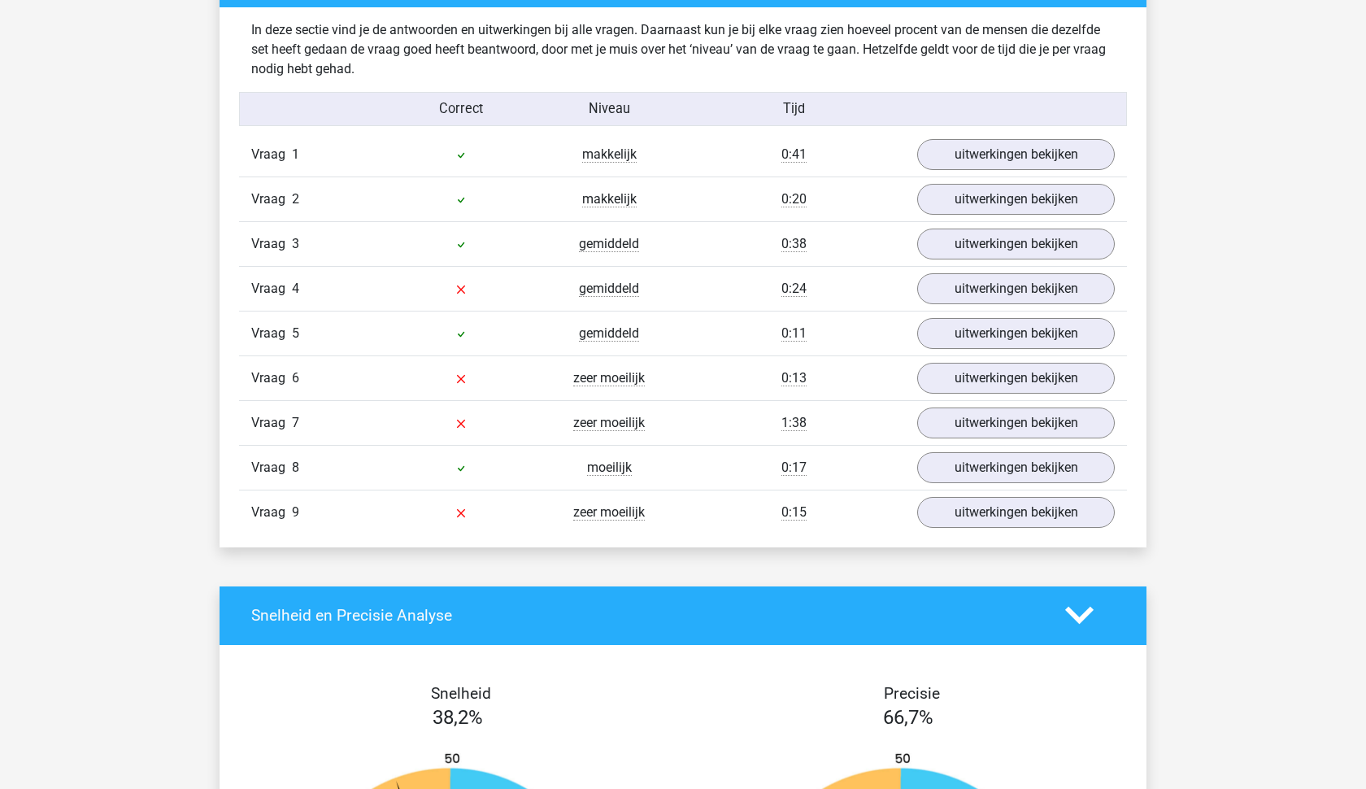
scroll to position [1766, 0]
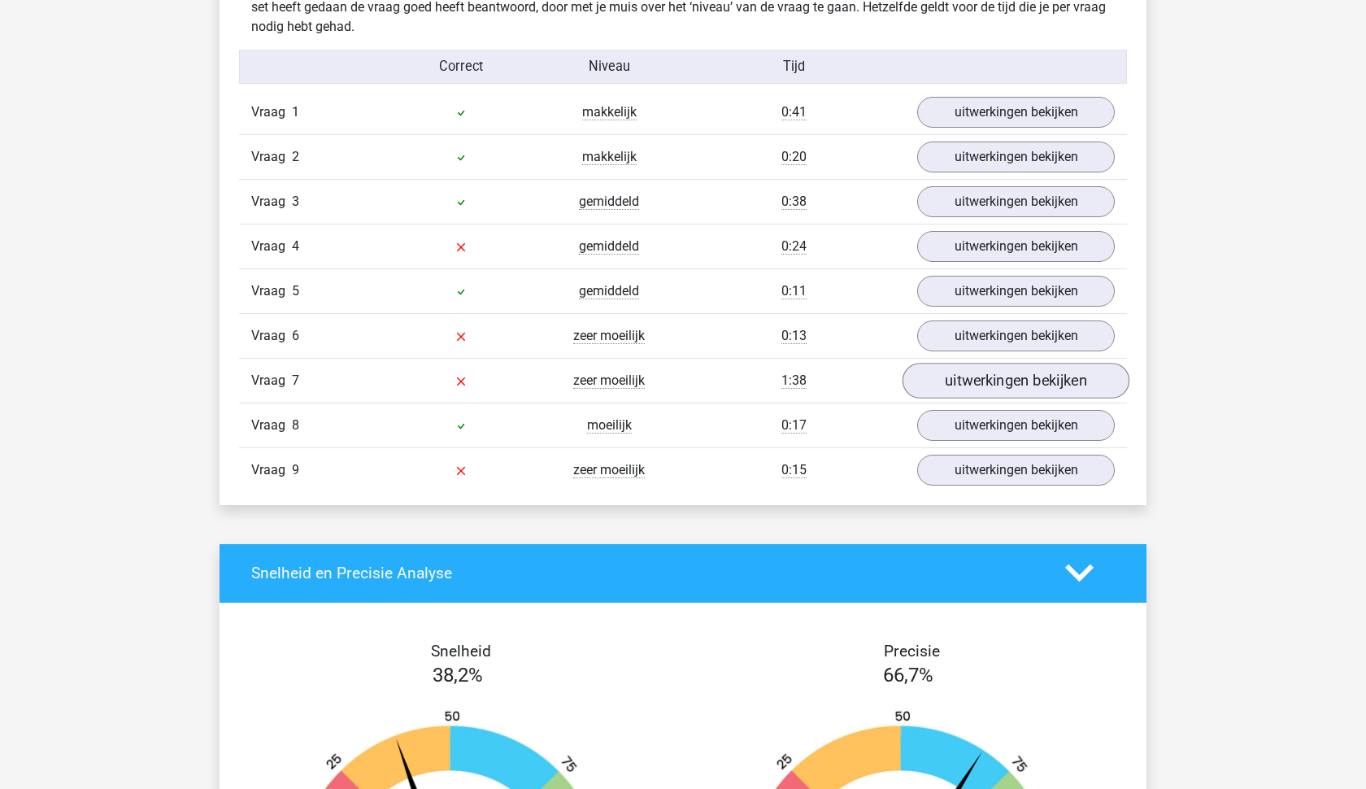
click at [938, 385] on link "uitwerkingen bekijken" at bounding box center [1015, 381] width 227 height 36
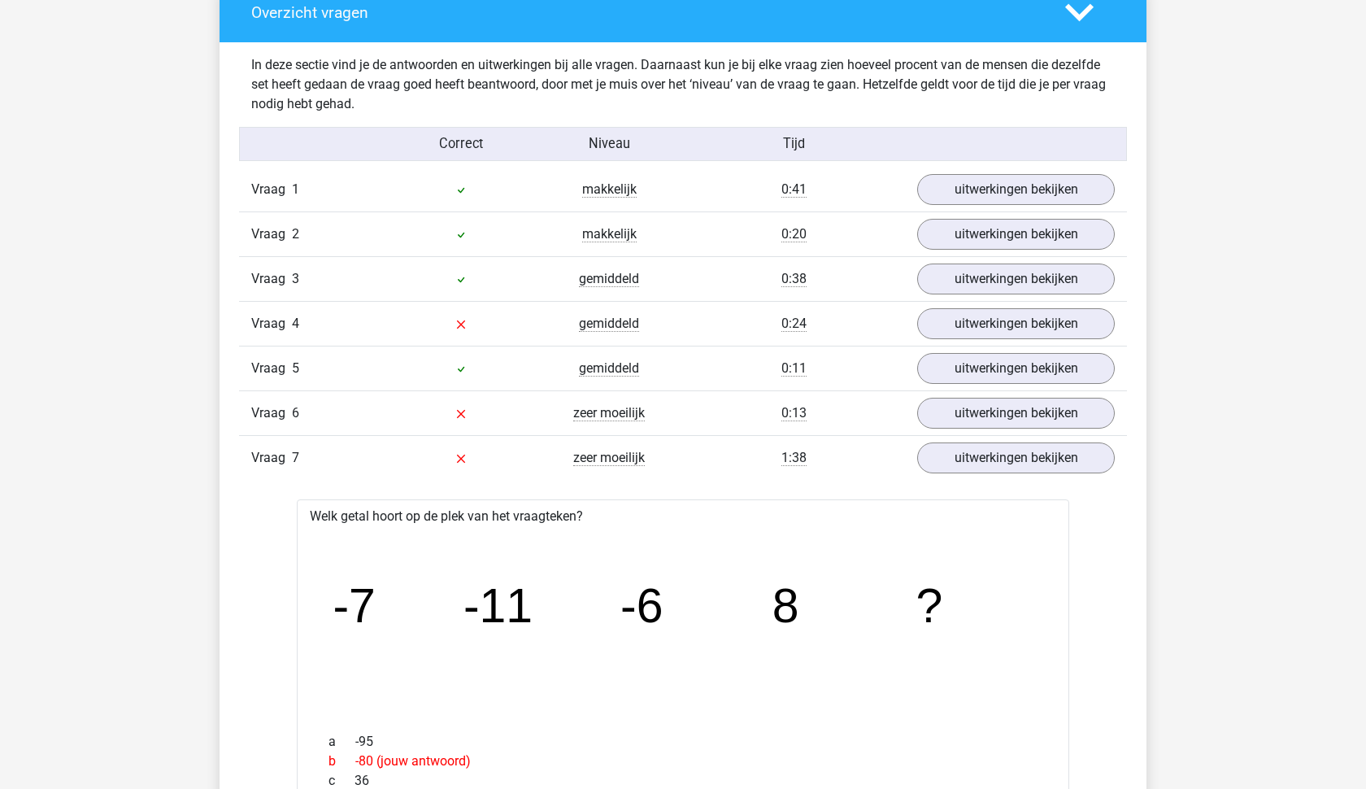
scroll to position [1679, 0]
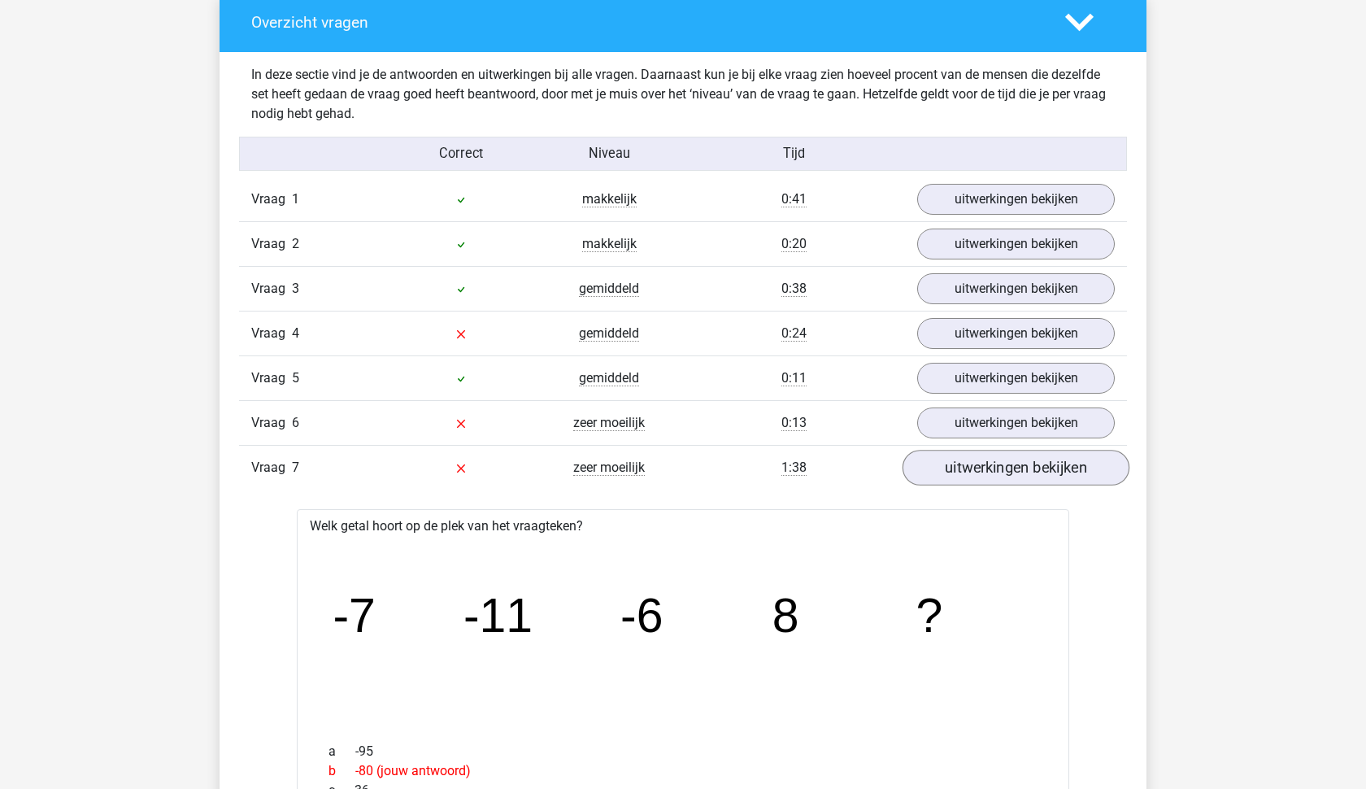
click at [946, 464] on link "uitwerkingen bekijken" at bounding box center [1015, 468] width 227 height 36
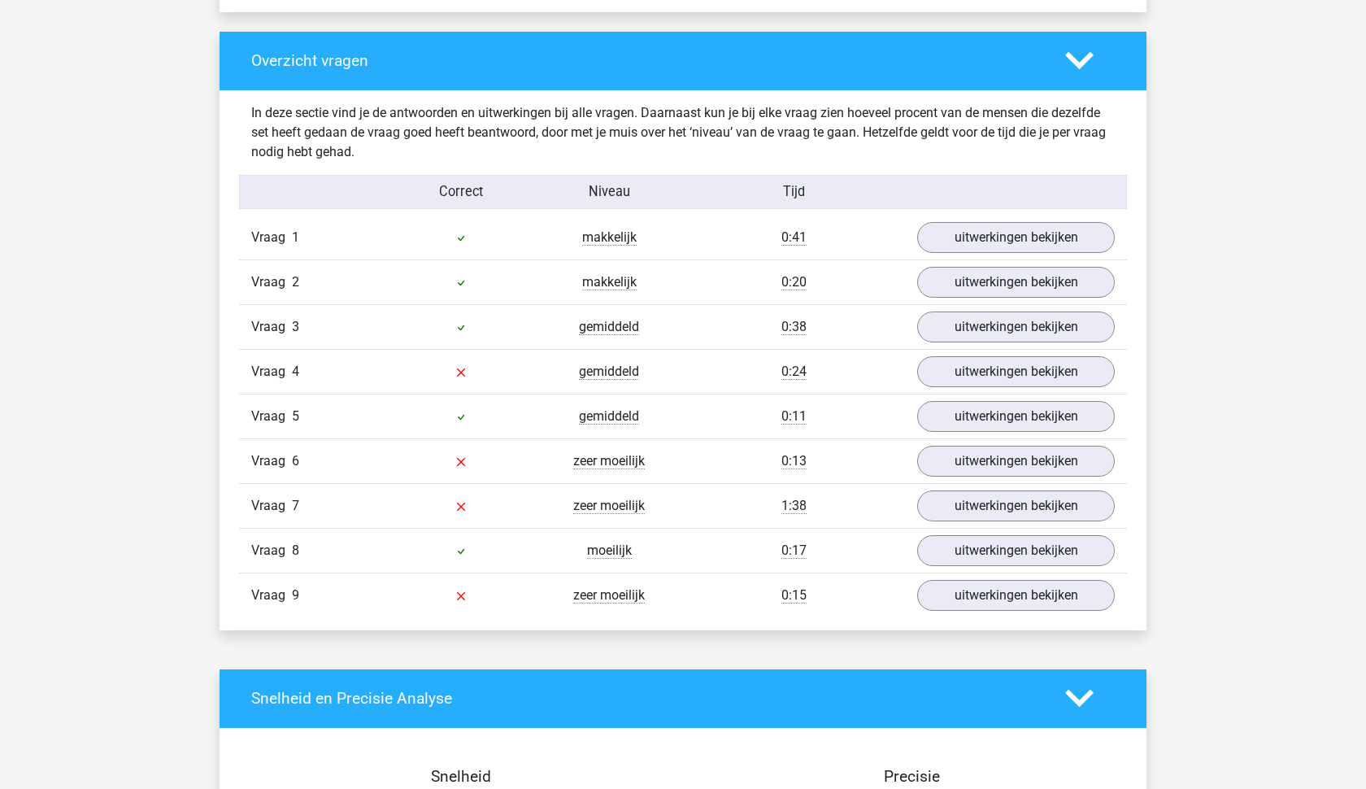
scroll to position [1631, 0]
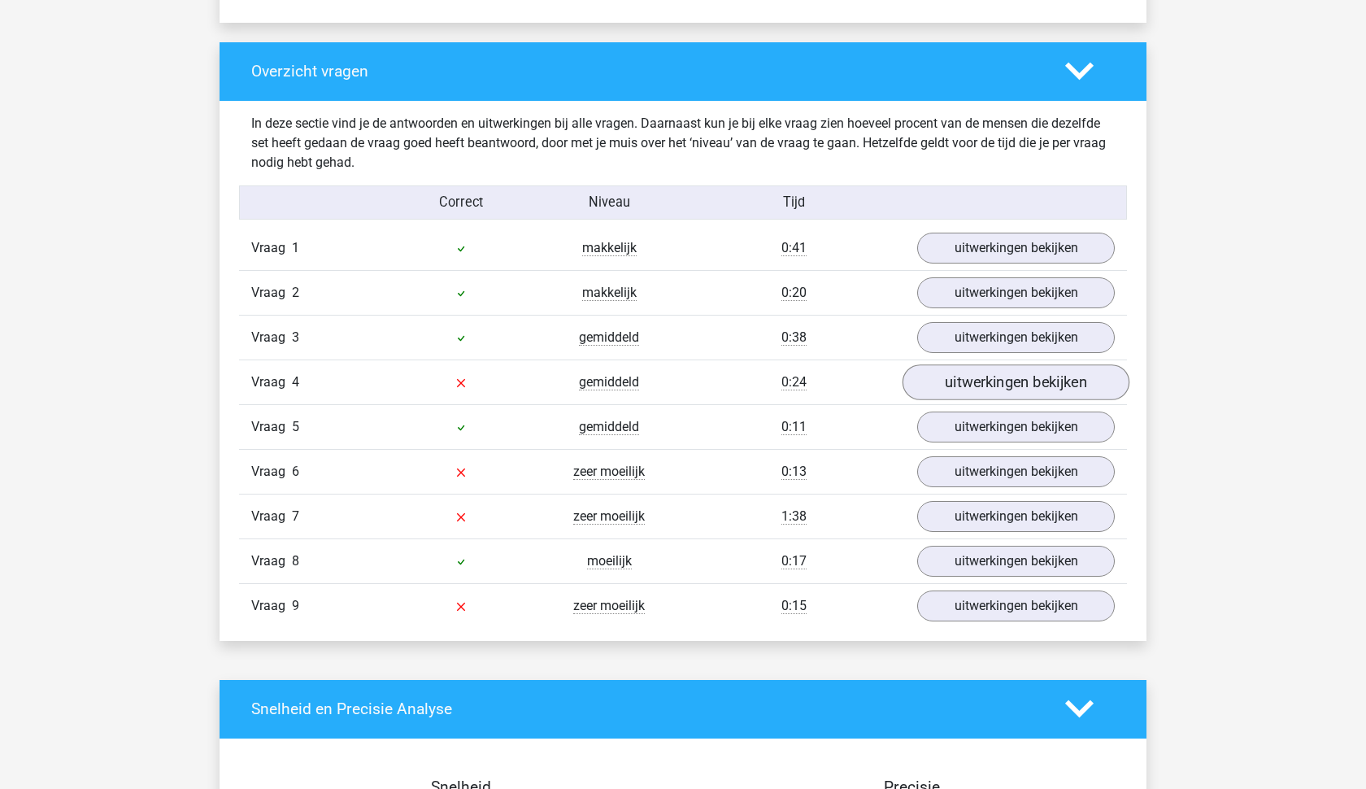
click at [973, 385] on link "uitwerkingen bekijken" at bounding box center [1015, 382] width 227 height 36
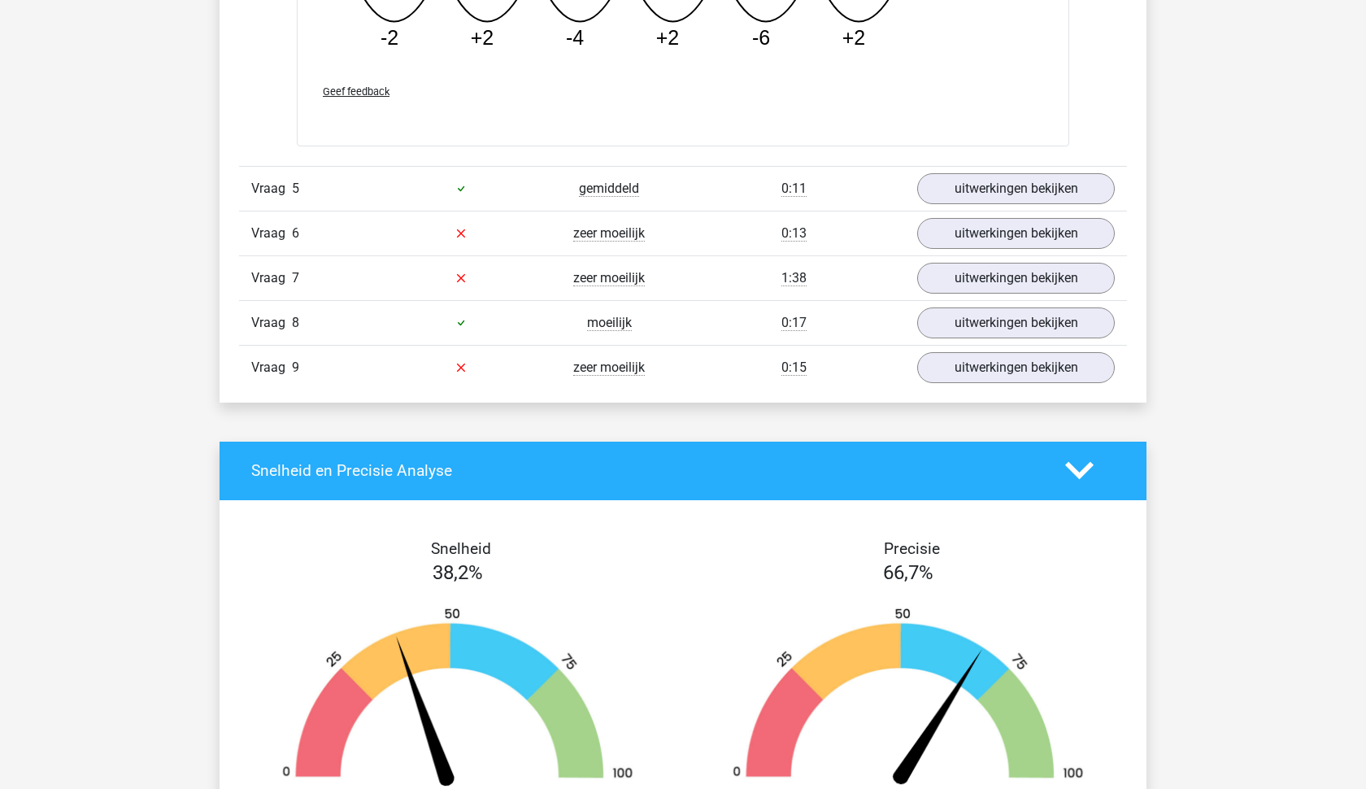
scroll to position [2618, 0]
click at [1003, 245] on link "uitwerkingen bekijken" at bounding box center [1015, 233] width 227 height 36
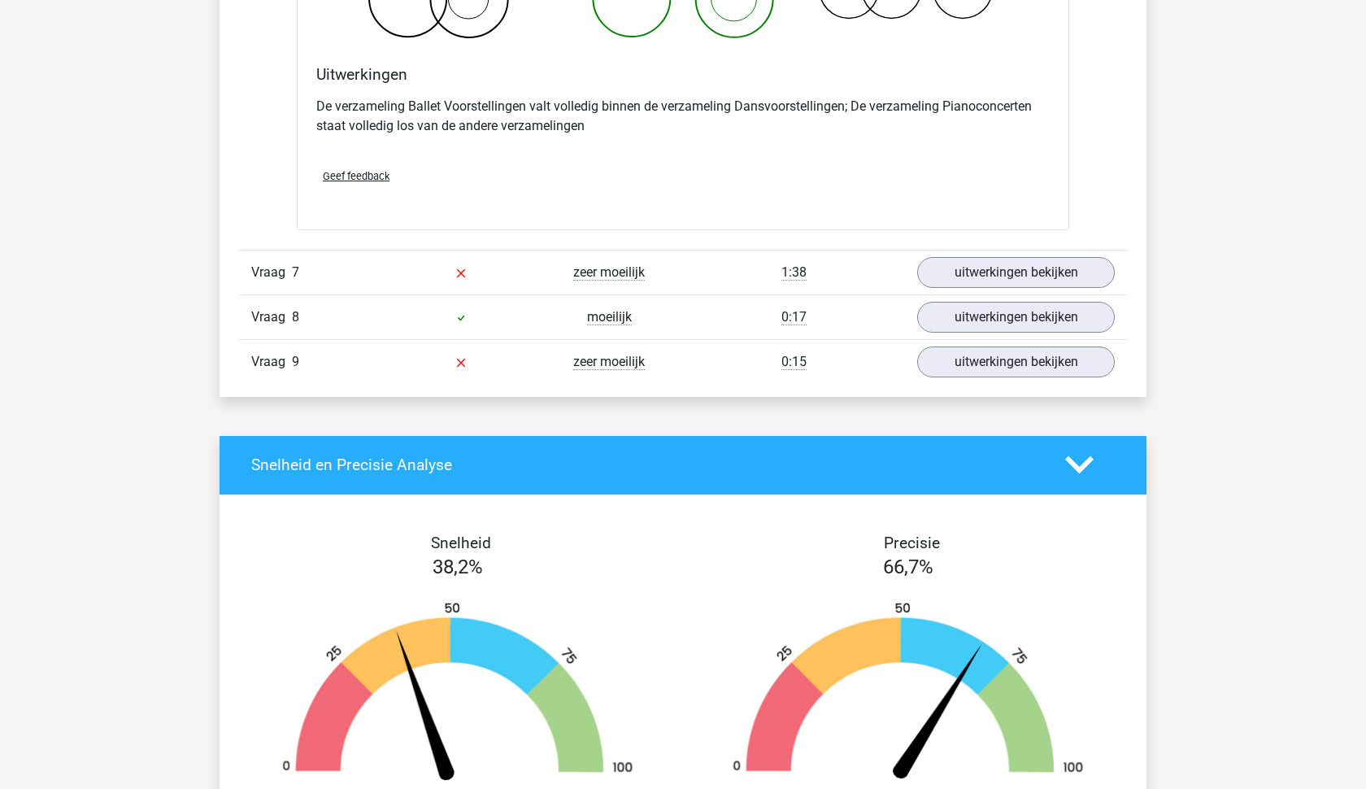
scroll to position [3246, 0]
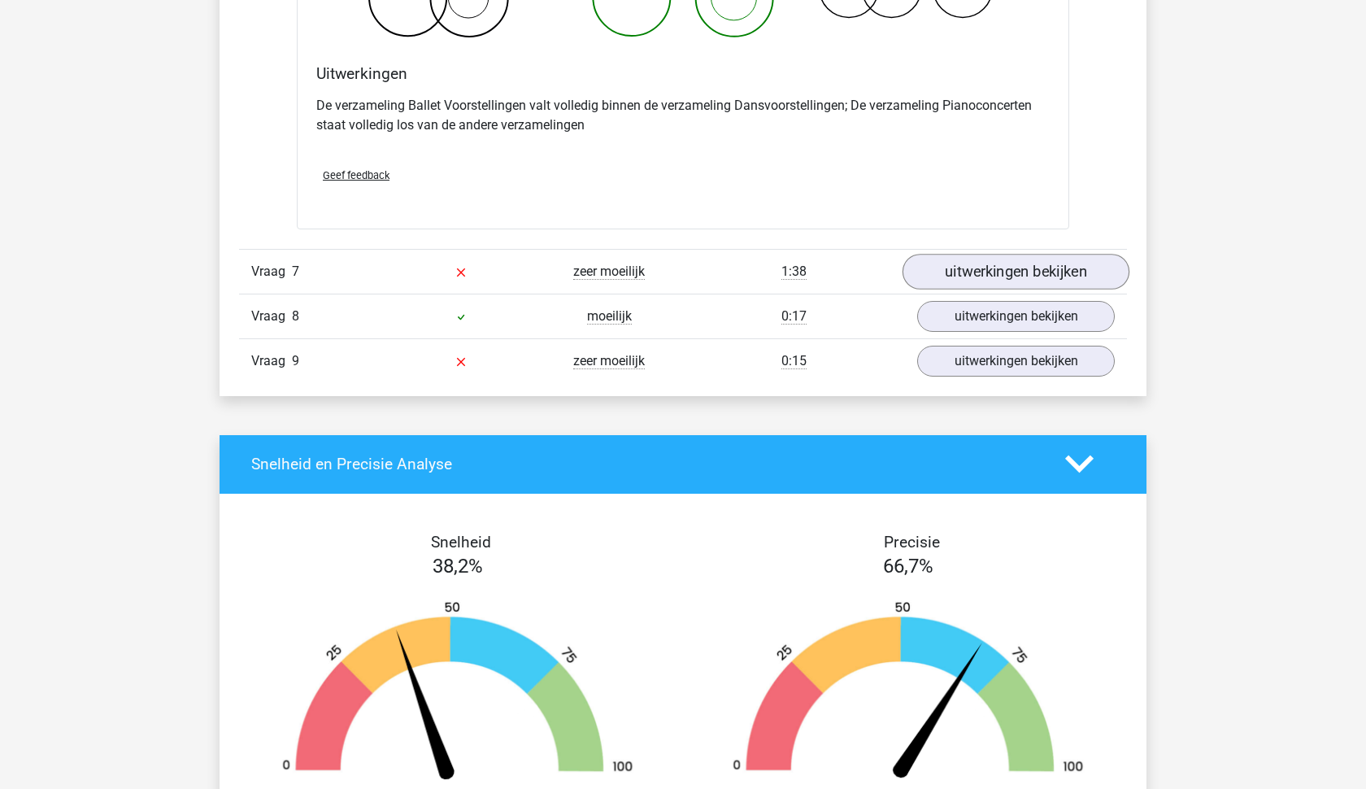
click at [984, 285] on link "uitwerkingen bekijken" at bounding box center [1015, 272] width 227 height 36
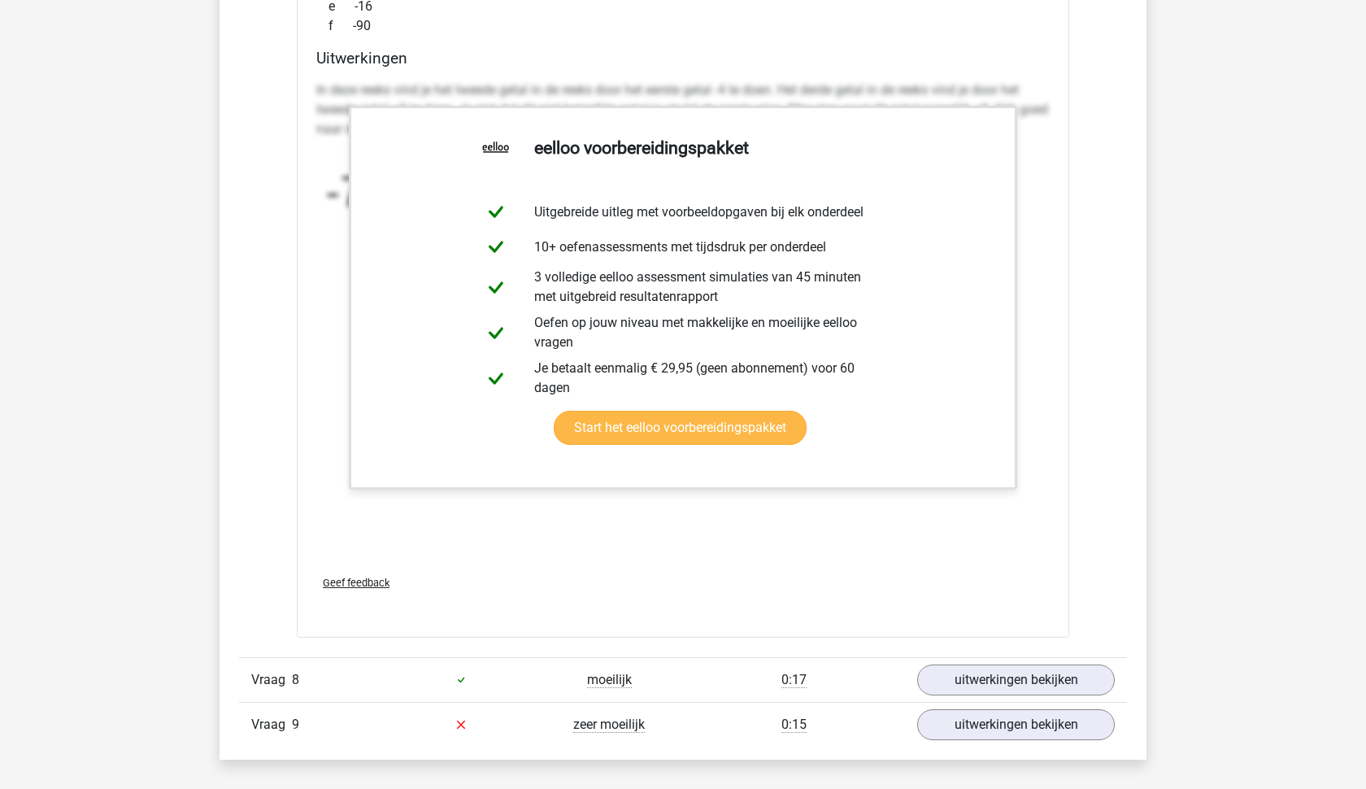
scroll to position [3896, 0]
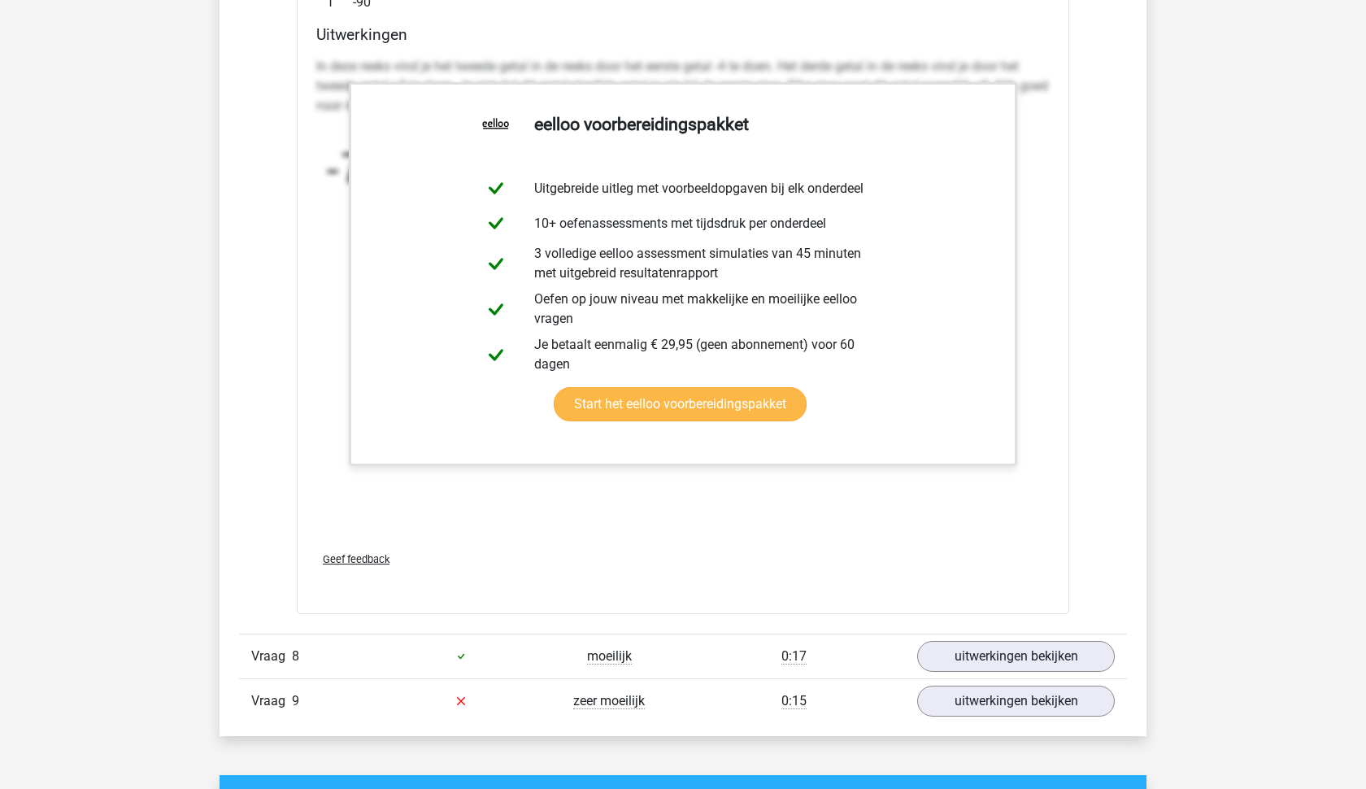
click at [632, 411] on link "Start het eelloo voorbereidingspakket" at bounding box center [680, 404] width 253 height 34
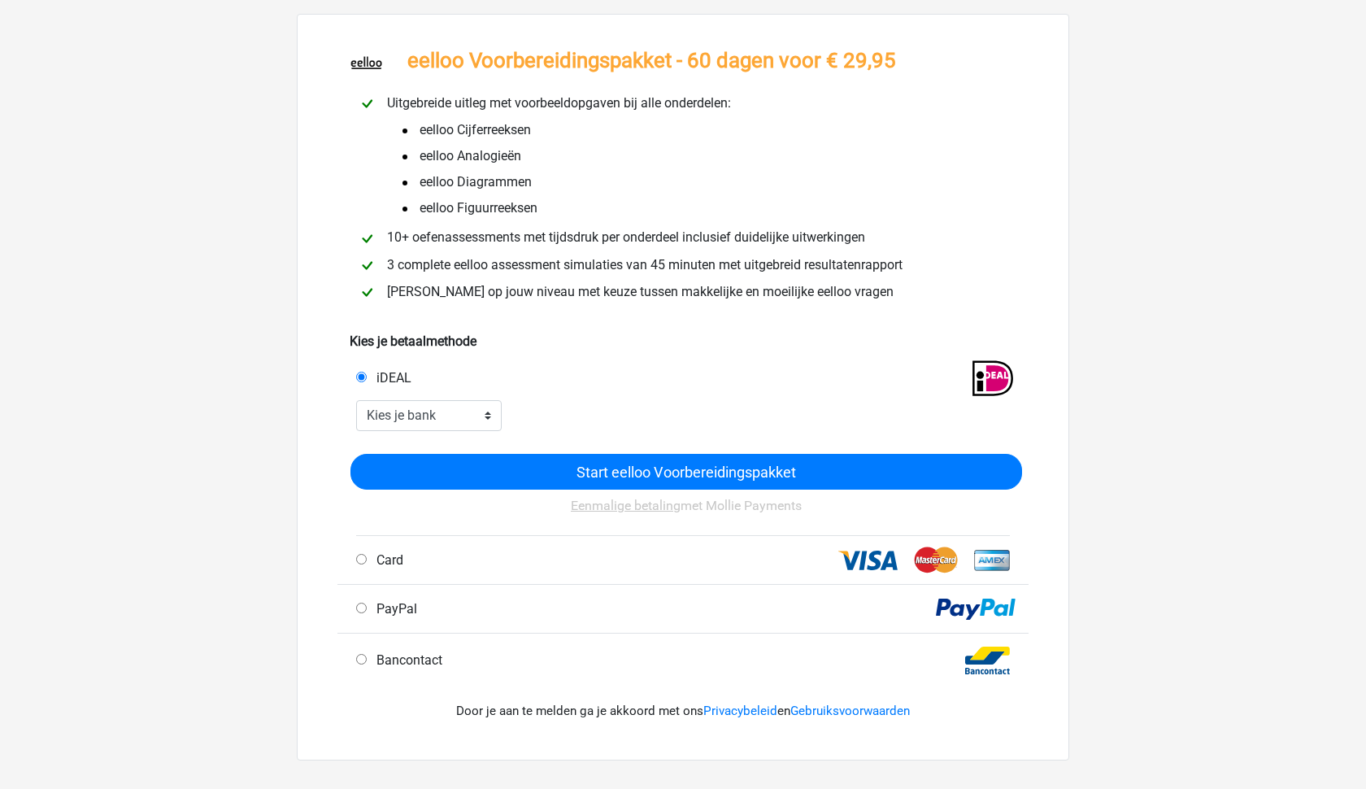
scroll to position [76, 0]
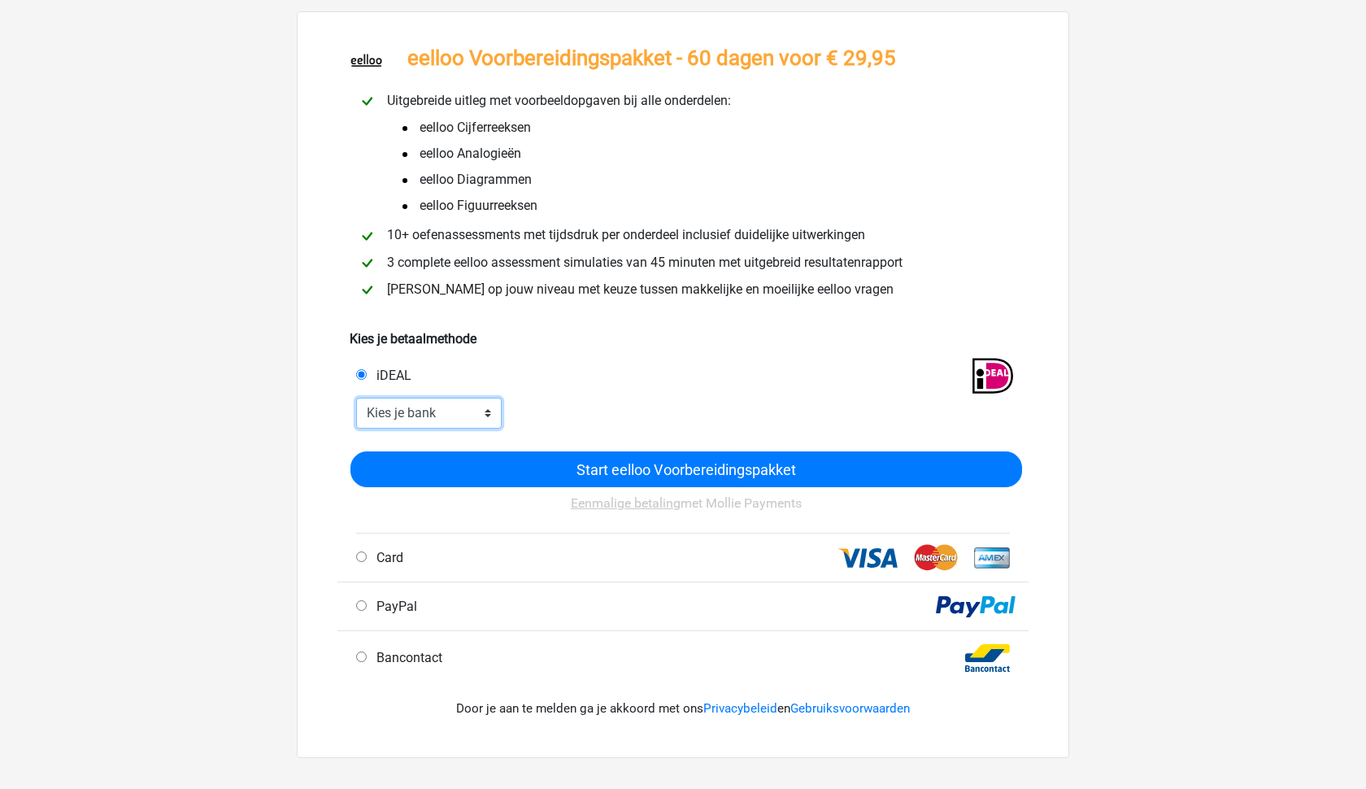
select select "ideal_[SWIFT_CODE]"
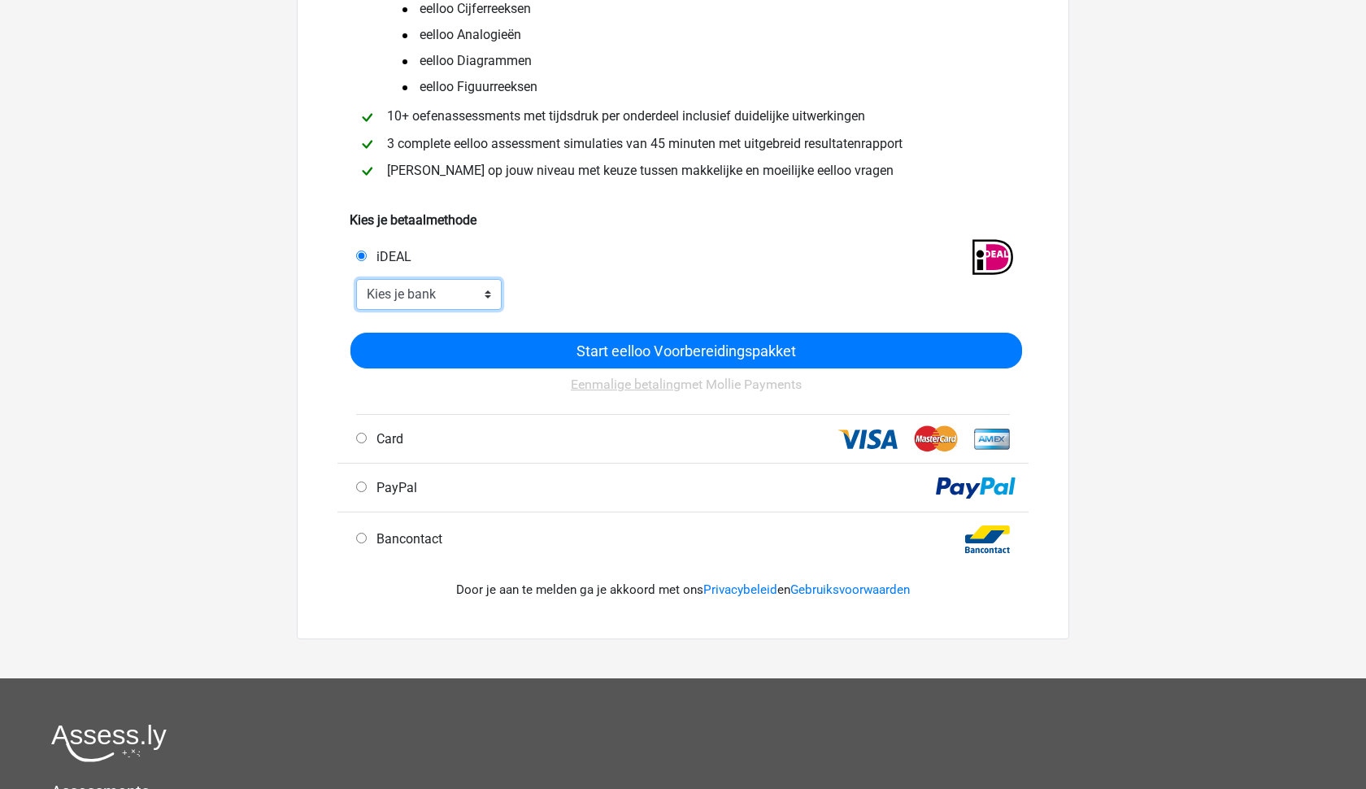
scroll to position [198, 0]
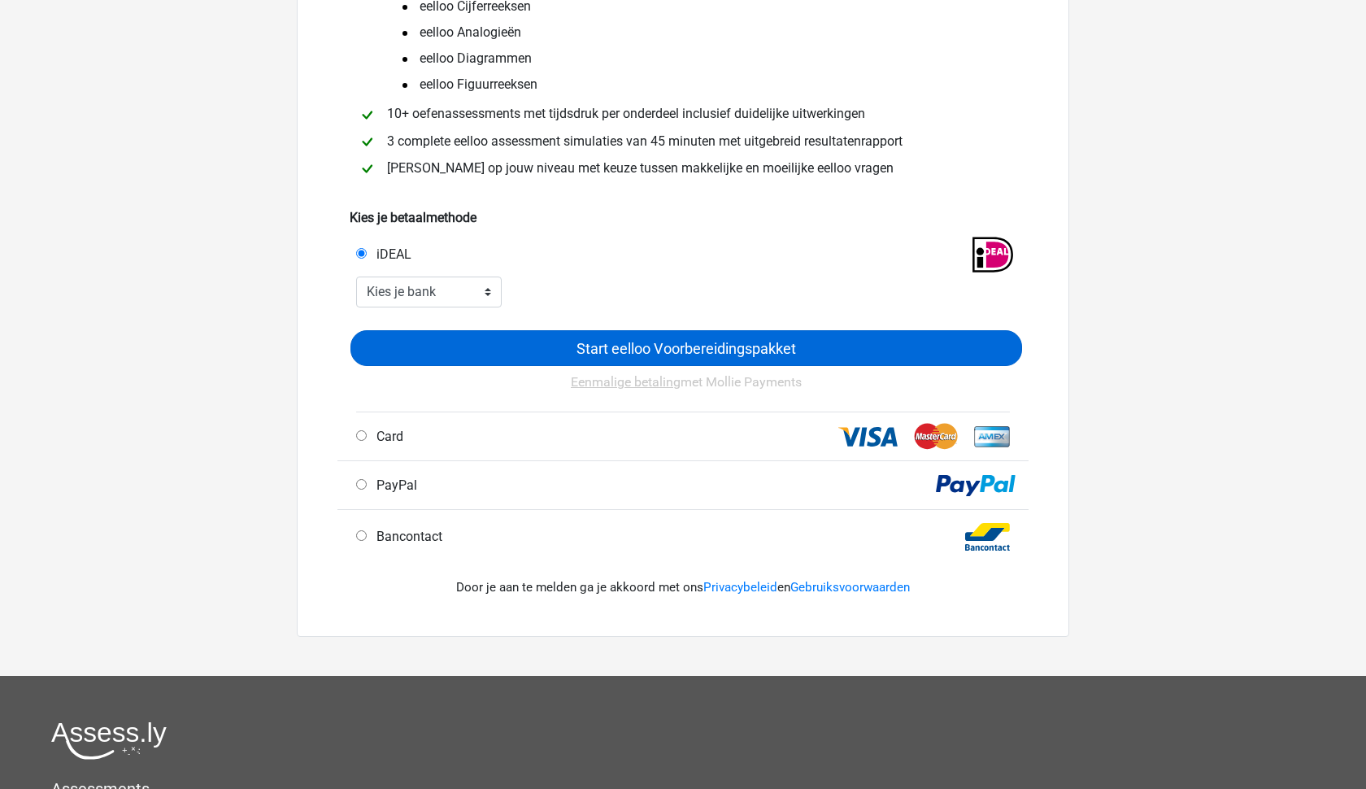
click at [611, 354] on input "Start eelloo Voorbereidingspakket" at bounding box center [685, 348] width 671 height 36
